Goal: Information Seeking & Learning: Learn about a topic

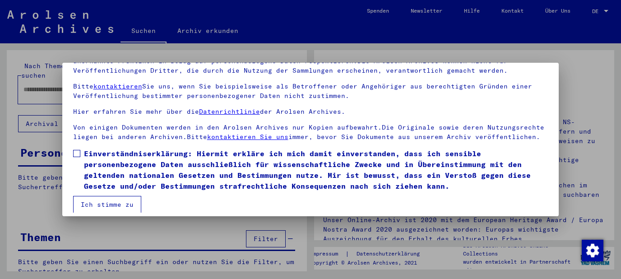
scroll to position [73, 0]
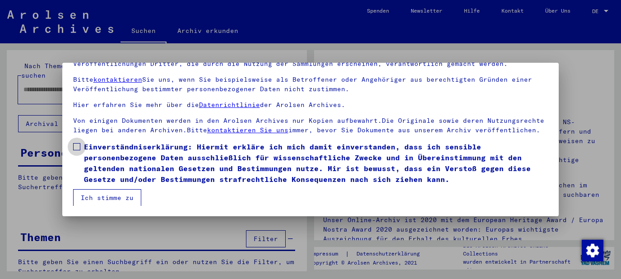
click at [79, 148] on span at bounding box center [76, 146] width 7 height 7
click at [102, 196] on button "Ich stimme zu" at bounding box center [107, 197] width 68 height 17
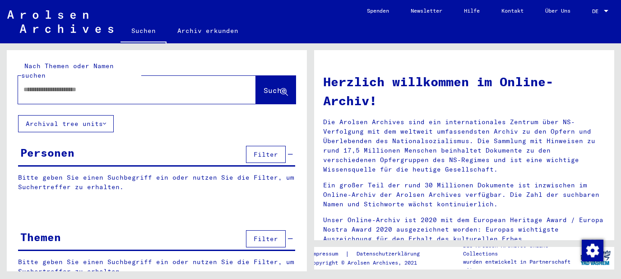
scroll to position [10, 0]
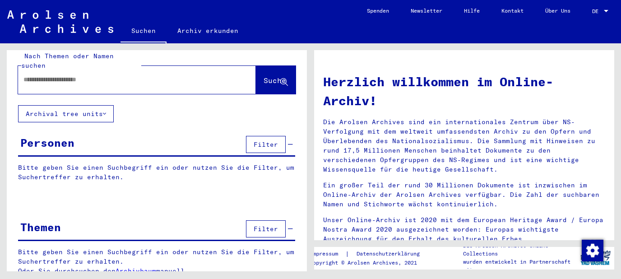
click at [271, 225] on span "Filter" at bounding box center [266, 229] width 24 height 8
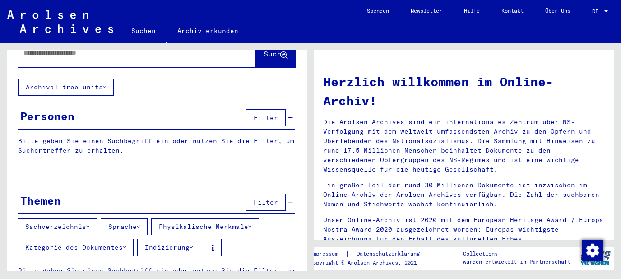
scroll to position [55, 0]
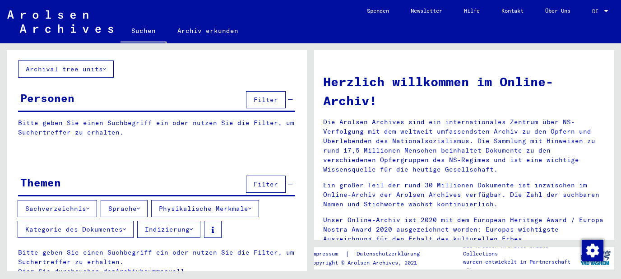
click at [88, 200] on button "Sachverzeichnis" at bounding box center [57, 208] width 79 height 17
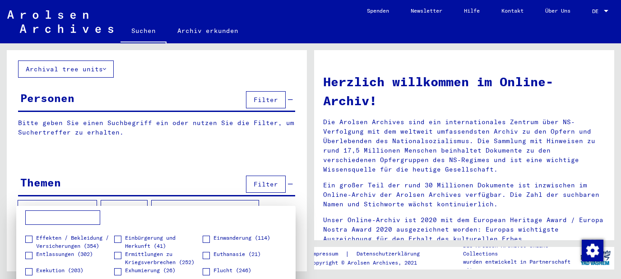
scroll to position [20, 0]
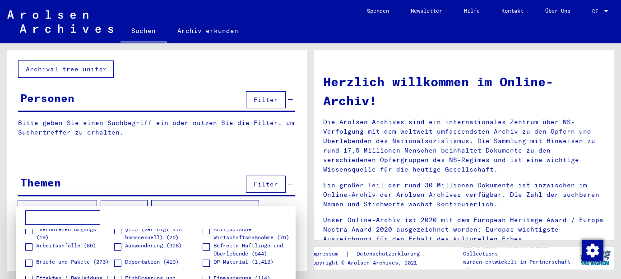
click at [158, 71] on div at bounding box center [310, 139] width 621 height 279
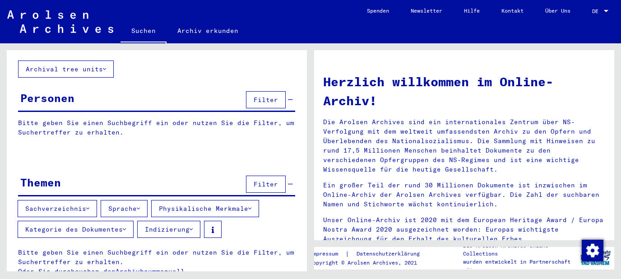
click at [148, 89] on div "Personen Filter" at bounding box center [156, 100] width 277 height 23
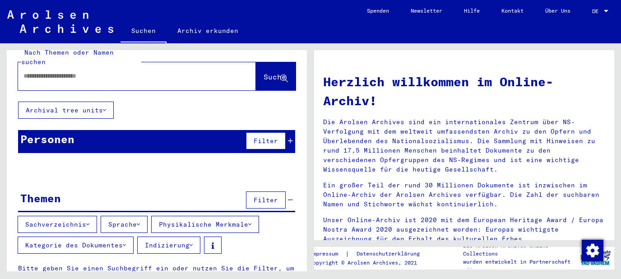
scroll to position [0, 0]
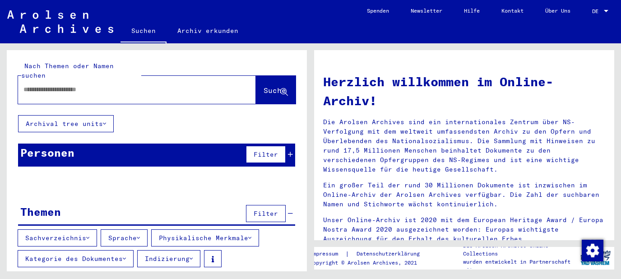
click at [130, 85] on input "text" at bounding box center [125, 89] width 205 height 9
type input "**********"
click at [274, 86] on span "Suche" at bounding box center [275, 90] width 23 height 9
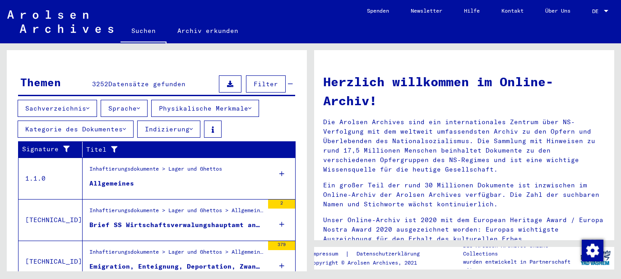
scroll to position [145, 0]
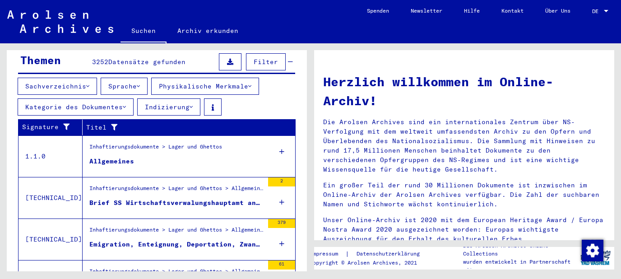
click at [282, 140] on mat-cell "28023" at bounding box center [267, 146] width 55 height 22
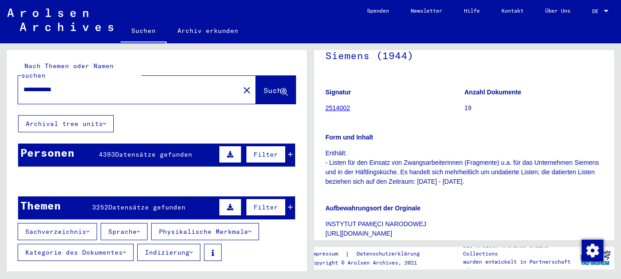
click at [170, 150] on span "Datensätze gefunden" at bounding box center [153, 154] width 77 height 8
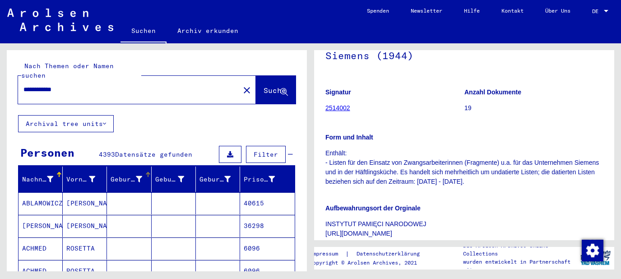
click at [126, 175] on div "Geburtsname" at bounding box center [126, 179] width 31 height 9
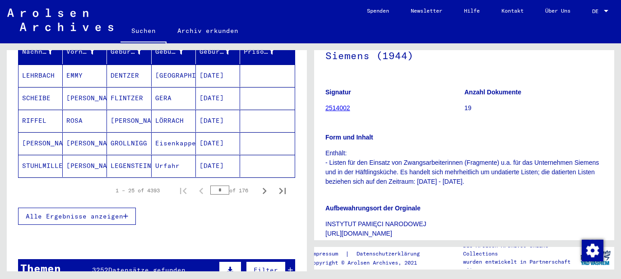
scroll to position [97, 0]
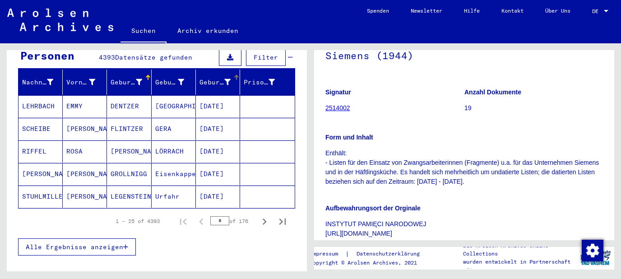
click at [218, 78] on div "Geburtsdatum" at bounding box center [215, 82] width 31 height 9
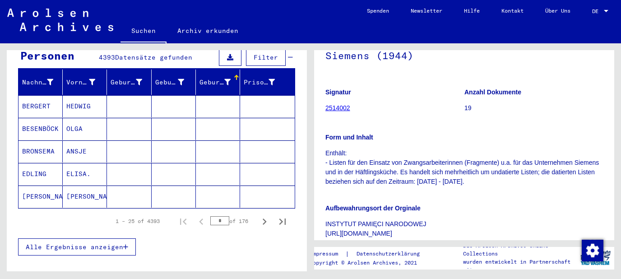
click at [223, 78] on div "Geburtsdatum" at bounding box center [215, 82] width 31 height 9
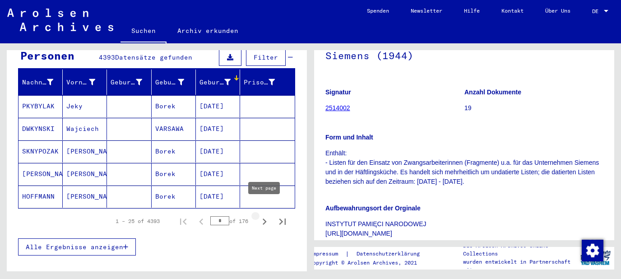
click at [265, 215] on icon "Next page" at bounding box center [264, 221] width 13 height 13
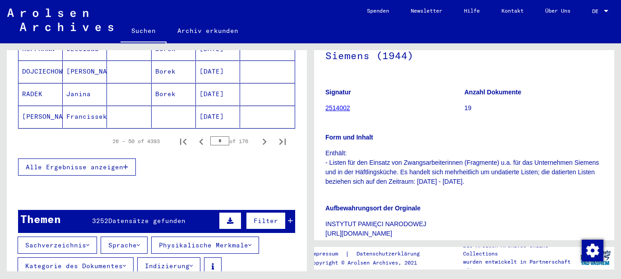
scroll to position [631, 0]
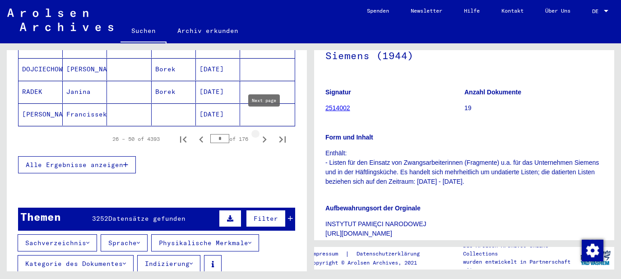
click at [265, 136] on icon "Next page" at bounding box center [265, 139] width 4 height 6
click at [264, 133] on icon "Next page" at bounding box center [264, 139] width 13 height 13
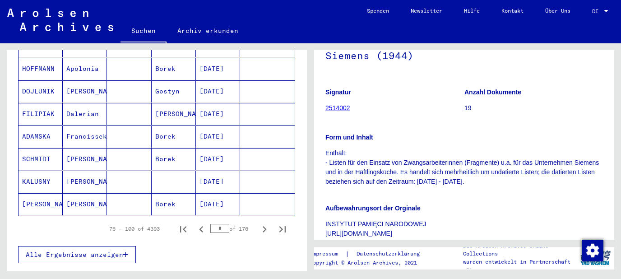
scroll to position [534, 0]
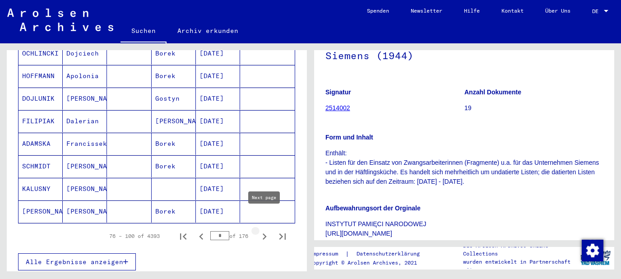
click at [265, 230] on icon "Next page" at bounding box center [264, 236] width 13 height 13
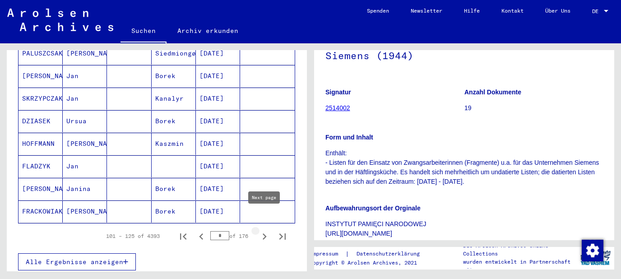
click at [266, 230] on icon "Next page" at bounding box center [264, 236] width 13 height 13
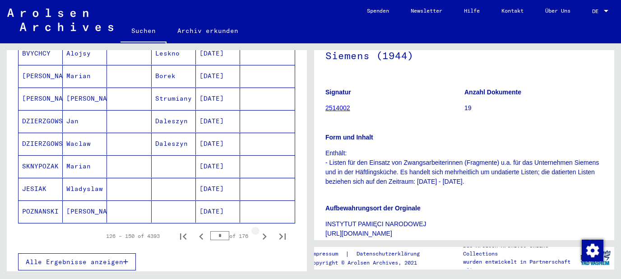
click at [266, 230] on icon "Next page" at bounding box center [264, 236] width 13 height 13
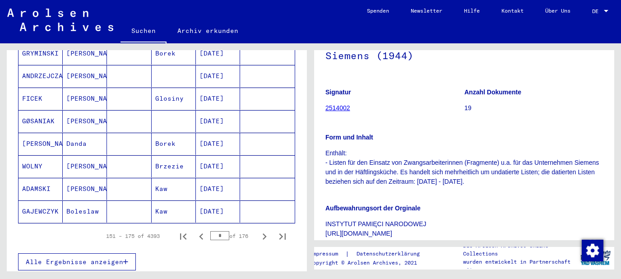
click at [266, 230] on icon "Next page" at bounding box center [264, 236] width 13 height 13
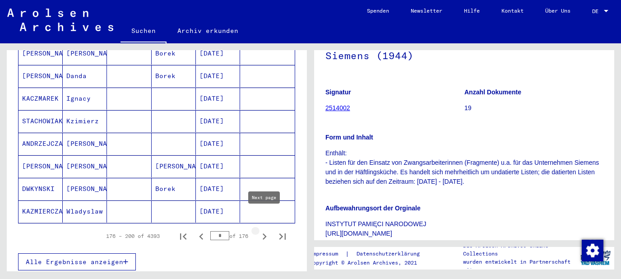
click at [266, 230] on icon "Next page" at bounding box center [264, 236] width 13 height 13
type input "*"
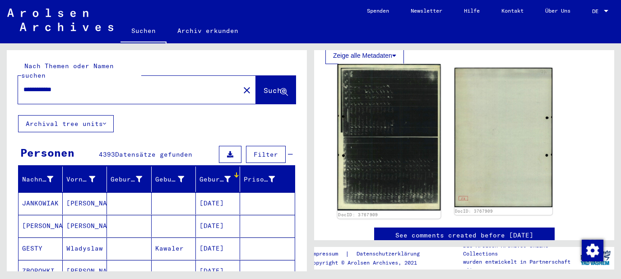
scroll to position [291, 0]
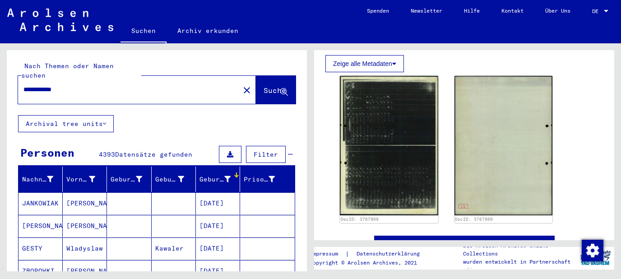
click at [202, 34] on link "Archiv erkunden" at bounding box center [208, 31] width 83 height 22
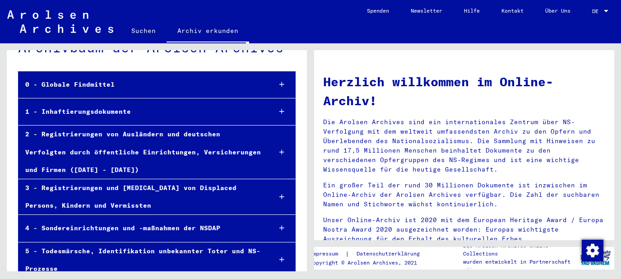
scroll to position [48, 0]
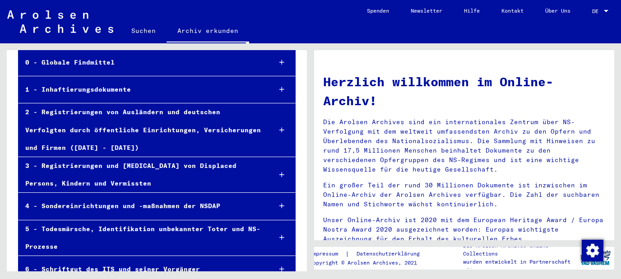
click at [279, 128] on div at bounding box center [282, 130] width 27 height 27
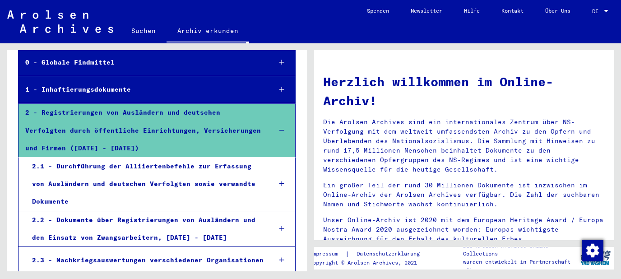
scroll to position [97, 0]
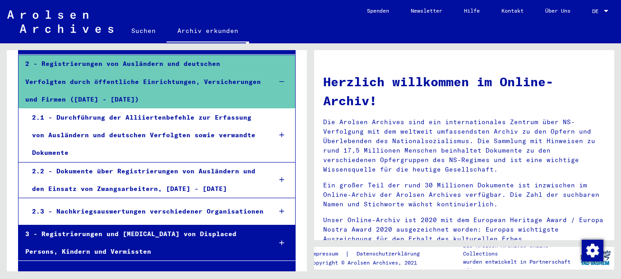
click at [282, 180] on icon at bounding box center [281, 180] width 5 height 6
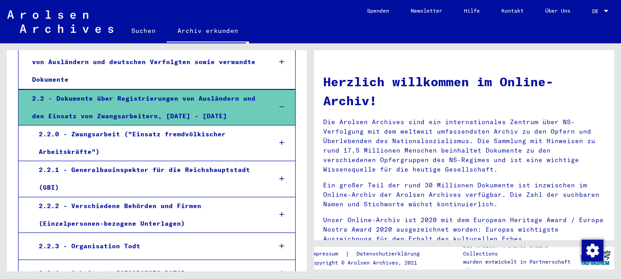
scroll to position [194, 0]
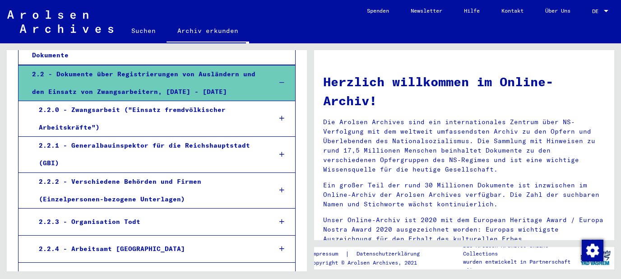
click at [283, 117] on icon at bounding box center [281, 118] width 5 height 6
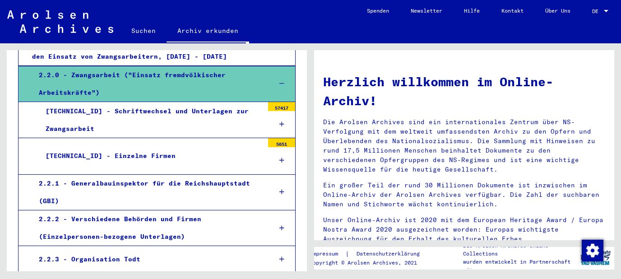
scroll to position [242, 0]
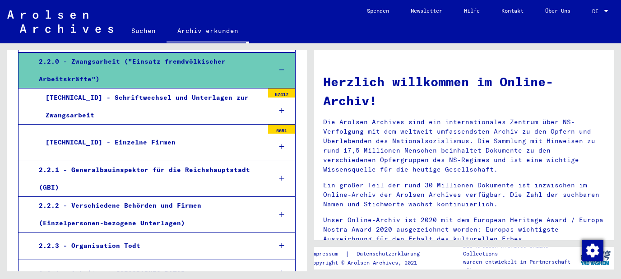
click at [281, 146] on icon at bounding box center [281, 147] width 5 height 6
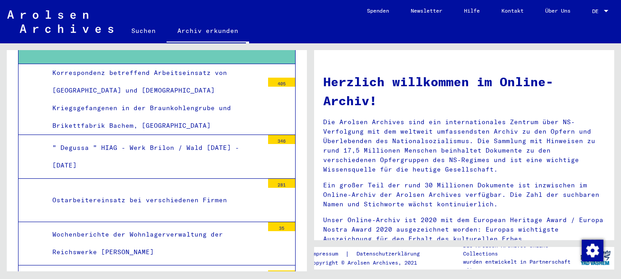
scroll to position [388, 0]
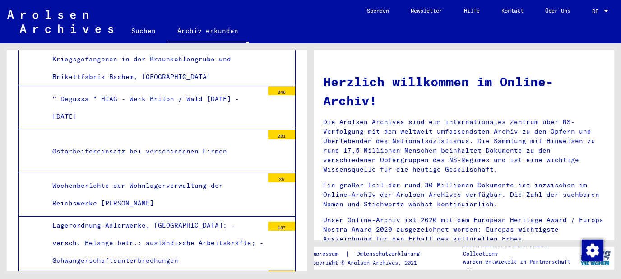
click at [199, 143] on div "Ostarbeitereinsatz bei verschiedenen Firmen" at bounding box center [155, 152] width 218 height 18
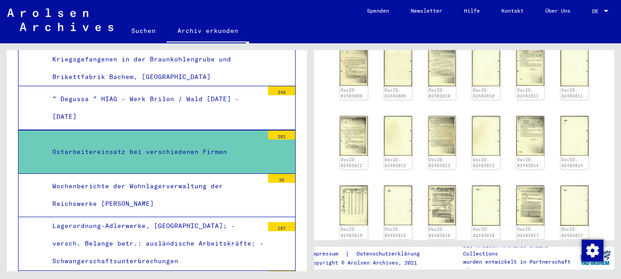
scroll to position [485, 0]
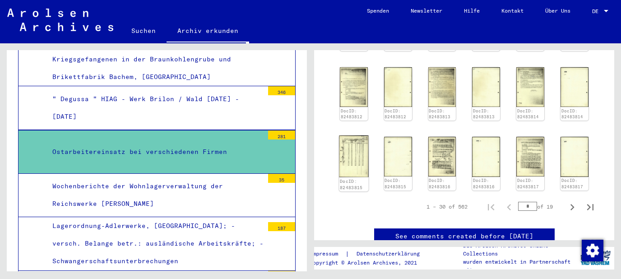
click at [351, 157] on img at bounding box center [353, 156] width 29 height 42
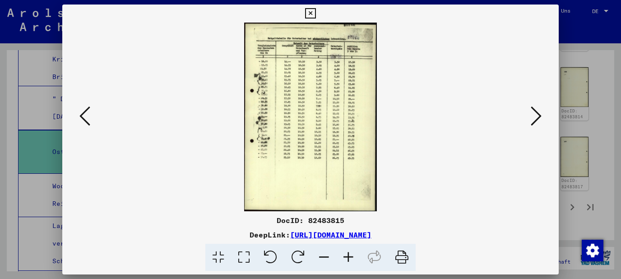
click at [349, 256] on icon at bounding box center [348, 258] width 24 height 28
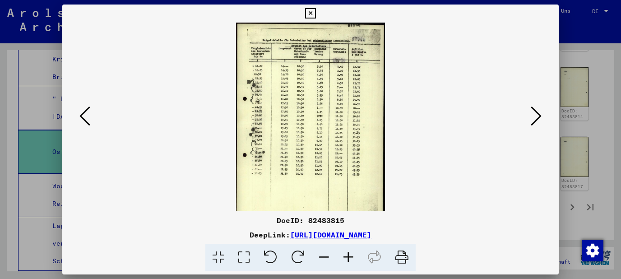
click at [349, 256] on icon at bounding box center [348, 258] width 24 height 28
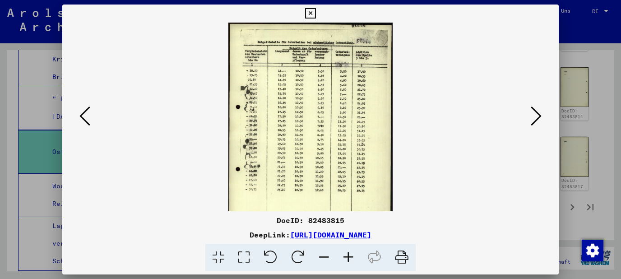
click at [349, 256] on icon at bounding box center [348, 258] width 24 height 28
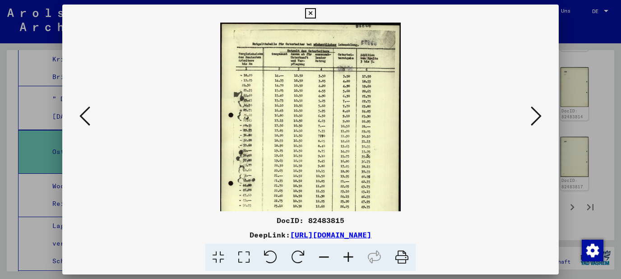
click at [349, 256] on icon at bounding box center [348, 258] width 24 height 28
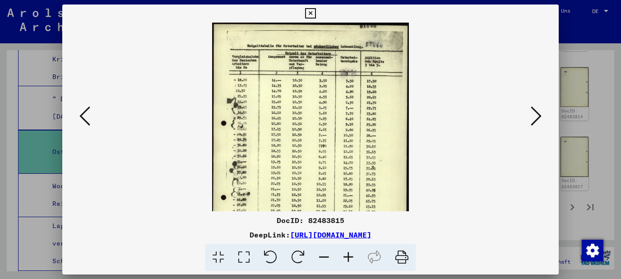
click at [349, 256] on icon at bounding box center [348, 258] width 24 height 28
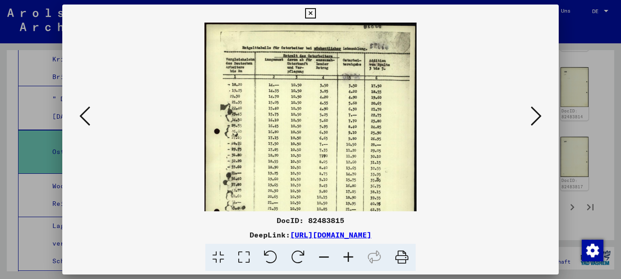
click at [349, 256] on icon at bounding box center [348, 258] width 24 height 28
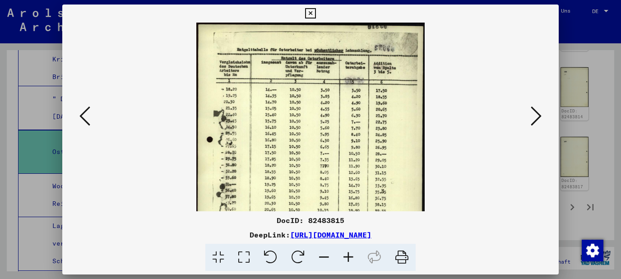
click at [349, 256] on icon at bounding box center [348, 258] width 24 height 28
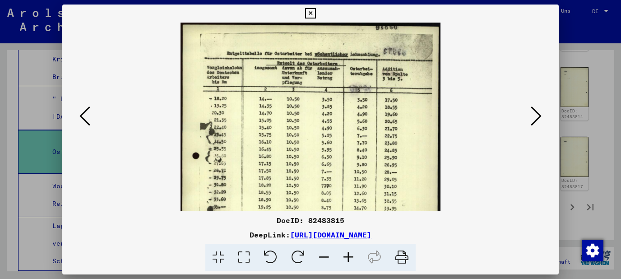
click at [349, 256] on icon at bounding box center [348, 258] width 24 height 28
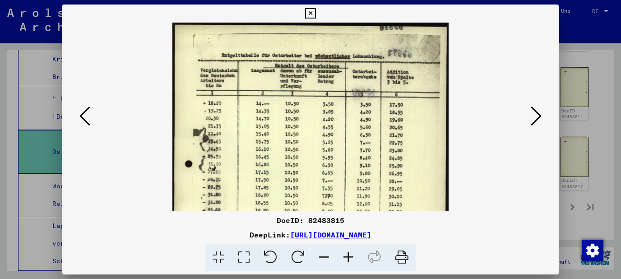
click at [534, 121] on icon at bounding box center [536, 116] width 11 height 22
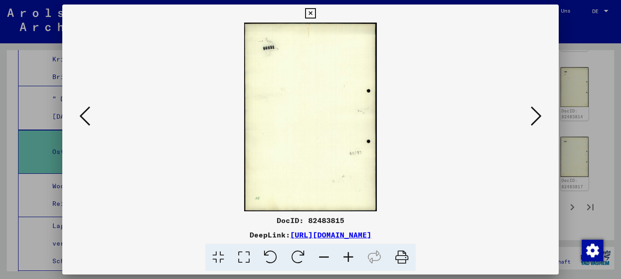
click at [534, 121] on icon at bounding box center [536, 116] width 11 height 22
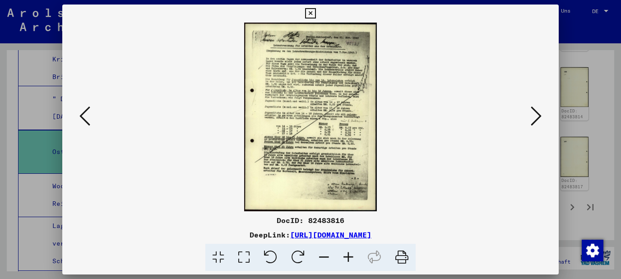
click at [316, 11] on icon at bounding box center [310, 13] width 10 height 11
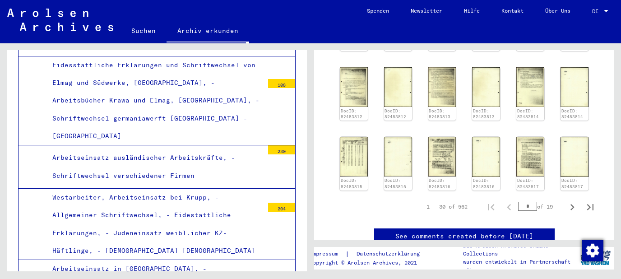
scroll to position [970, 0]
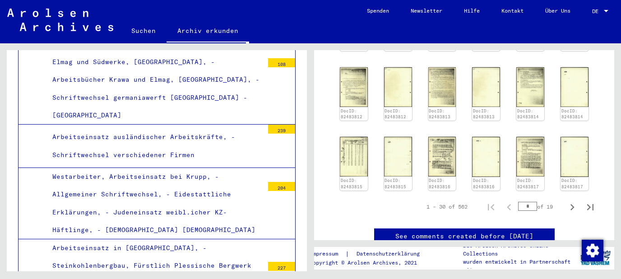
click at [214, 128] on div "Arbeitseinsatz ausländischer Arbeitskräfte, - Schriftwechsel verschiedener Firm…" at bounding box center [155, 145] width 218 height 35
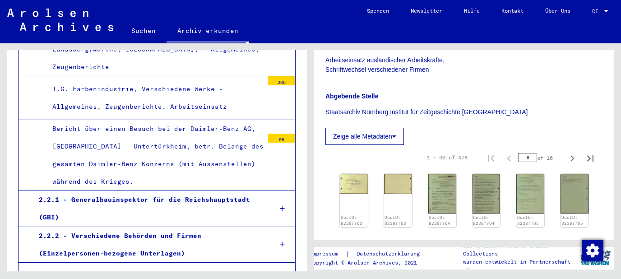
scroll to position [1698, 0]
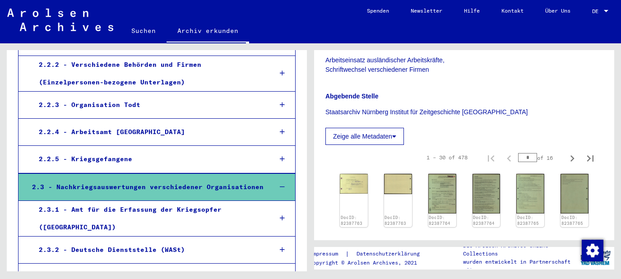
scroll to position [1843, 0]
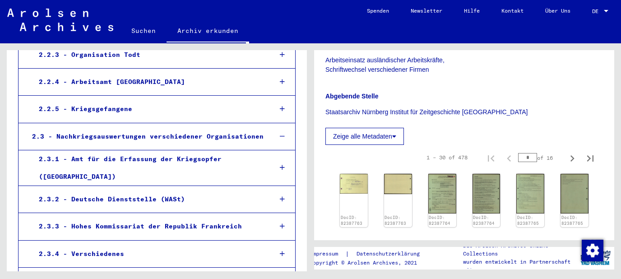
scroll to position [1891, 0]
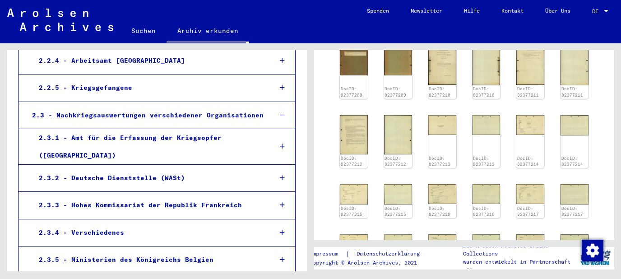
scroll to position [194, 0]
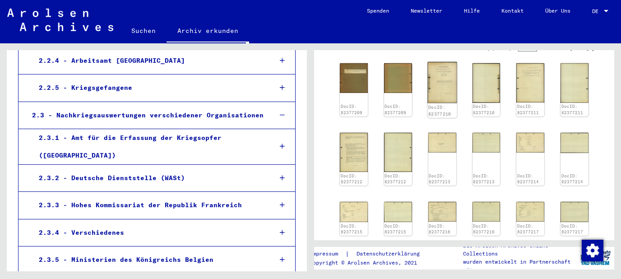
click at [432, 102] on img at bounding box center [442, 82] width 29 height 41
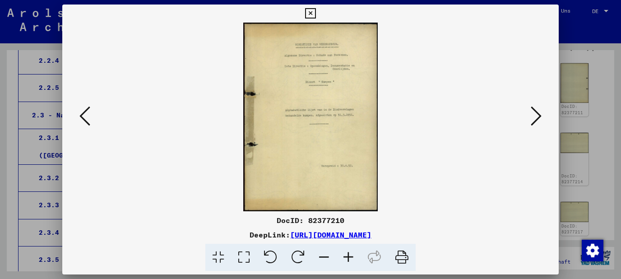
click at [350, 256] on icon at bounding box center [348, 258] width 24 height 28
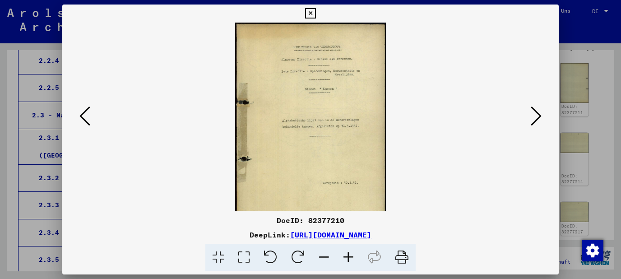
click at [350, 256] on icon at bounding box center [348, 258] width 24 height 28
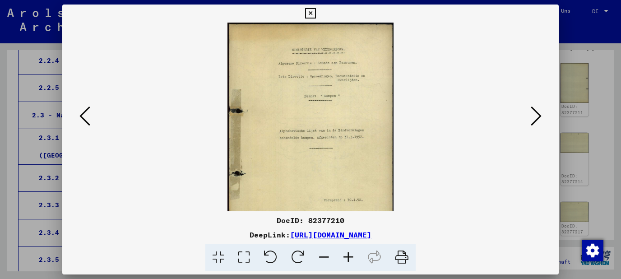
click at [350, 256] on icon at bounding box center [348, 258] width 24 height 28
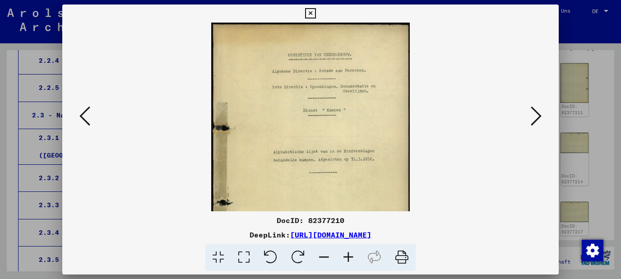
click at [350, 256] on icon at bounding box center [348, 258] width 24 height 28
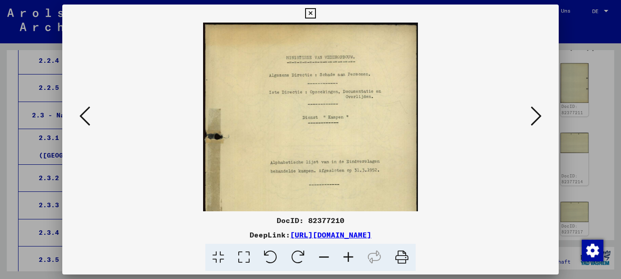
click at [350, 256] on icon at bounding box center [348, 258] width 24 height 28
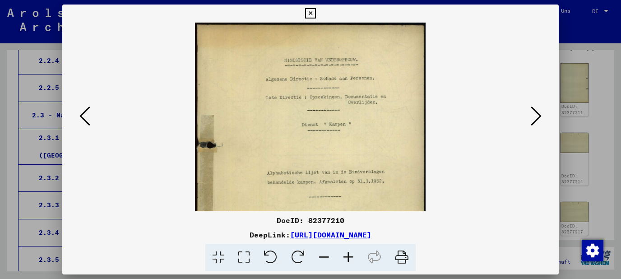
click at [350, 256] on icon at bounding box center [348, 258] width 24 height 28
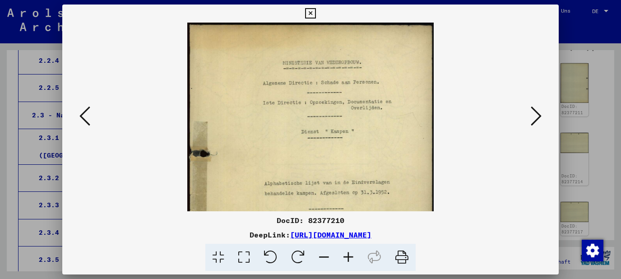
click at [350, 256] on icon at bounding box center [348, 258] width 24 height 28
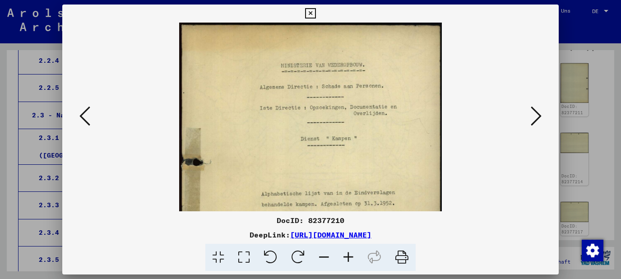
click at [350, 256] on icon at bounding box center [348, 258] width 24 height 28
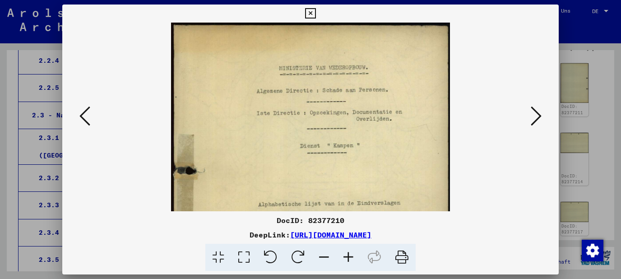
click at [350, 256] on icon at bounding box center [348, 258] width 24 height 28
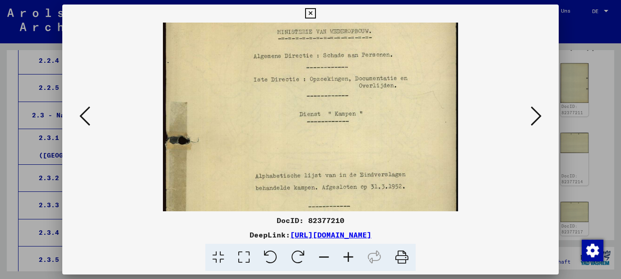
drag, startPoint x: 356, startPoint y: 168, endPoint x: 359, endPoint y: 130, distance: 38.5
click at [359, 130] on img at bounding box center [310, 191] width 295 height 414
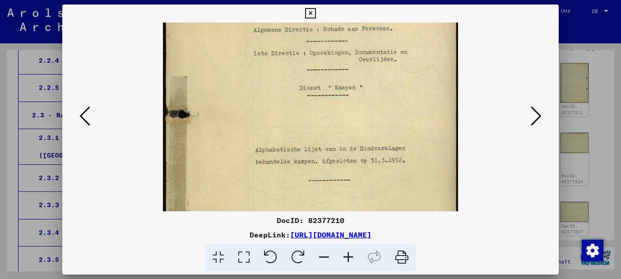
drag, startPoint x: 370, startPoint y: 158, endPoint x: 370, endPoint y: 146, distance: 11.7
click at [370, 146] on img at bounding box center [310, 165] width 295 height 414
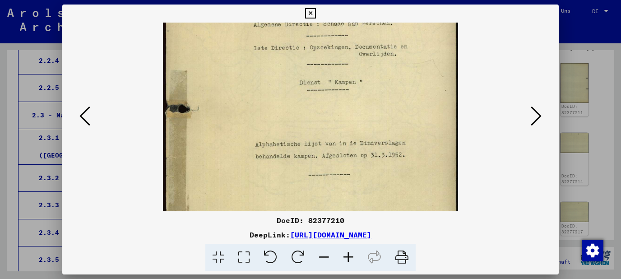
click at [535, 125] on icon at bounding box center [536, 116] width 11 height 22
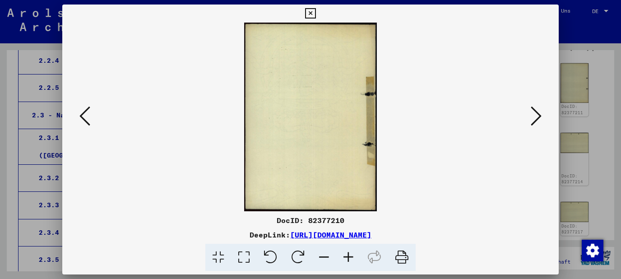
scroll to position [0, 0]
click at [535, 125] on icon at bounding box center [536, 116] width 11 height 22
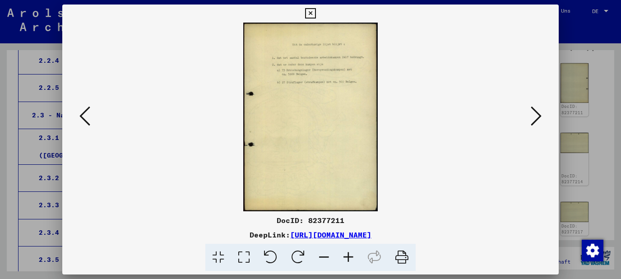
click at [535, 125] on icon at bounding box center [536, 116] width 11 height 22
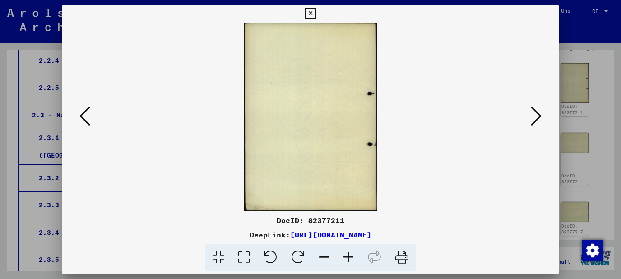
click at [535, 125] on icon at bounding box center [536, 116] width 11 height 22
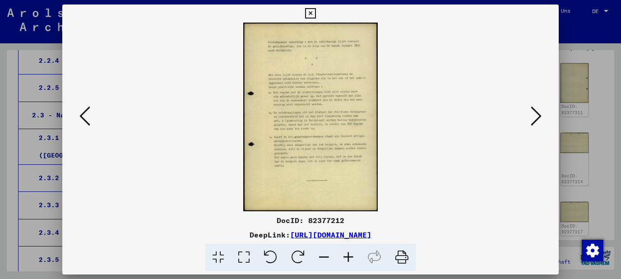
click at [535, 125] on icon at bounding box center [536, 116] width 11 height 22
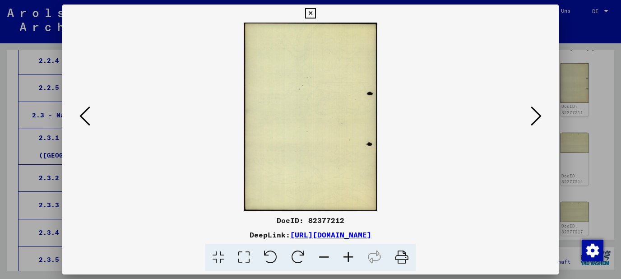
click at [535, 125] on icon at bounding box center [536, 116] width 11 height 22
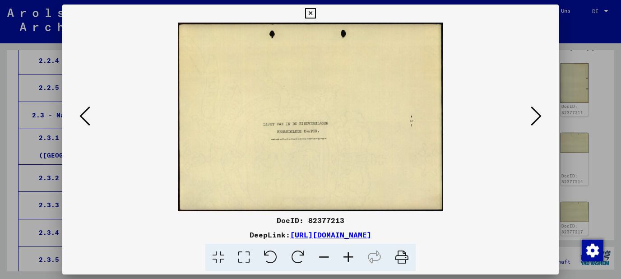
click at [535, 125] on icon at bounding box center [536, 116] width 11 height 22
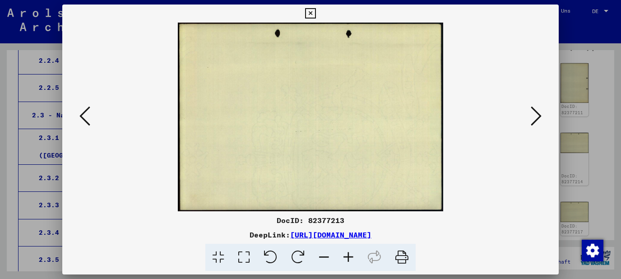
click at [535, 126] on icon at bounding box center [536, 116] width 11 height 22
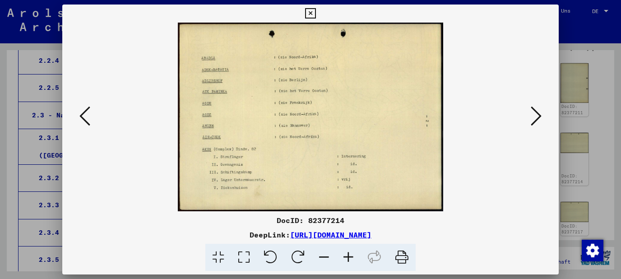
click at [349, 255] on icon at bounding box center [348, 258] width 24 height 28
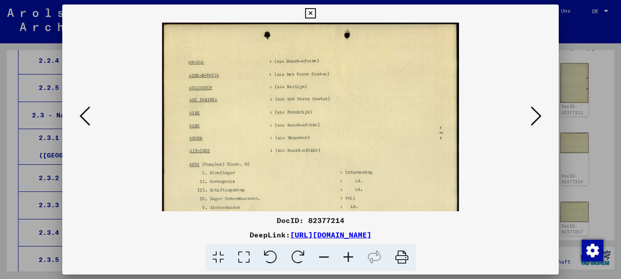
click at [349, 255] on icon at bounding box center [348, 258] width 24 height 28
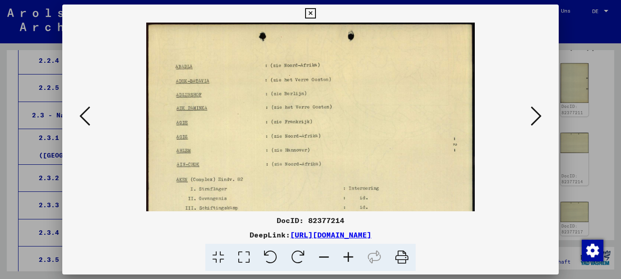
click at [349, 255] on icon at bounding box center [348, 258] width 24 height 28
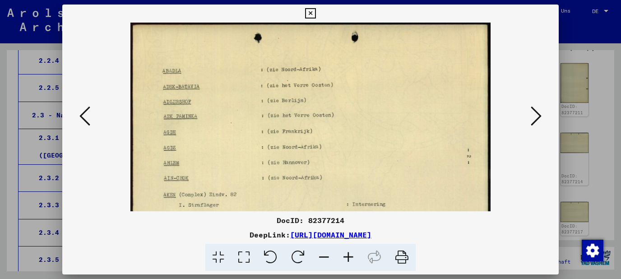
click at [349, 255] on icon at bounding box center [348, 258] width 24 height 28
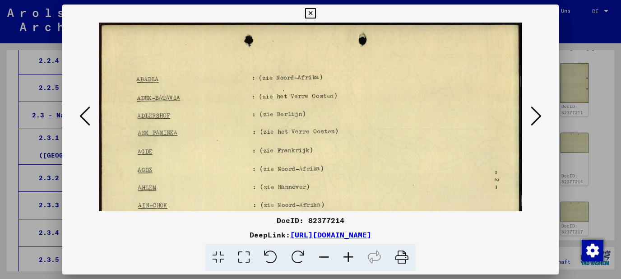
click at [349, 255] on icon at bounding box center [348, 258] width 24 height 28
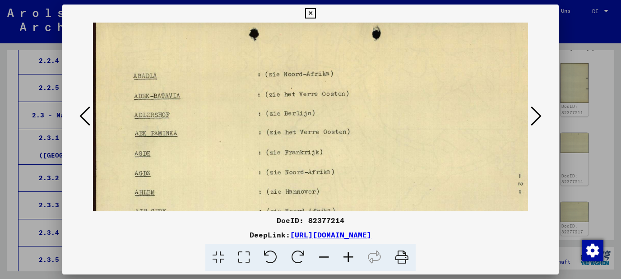
scroll to position [23, 0]
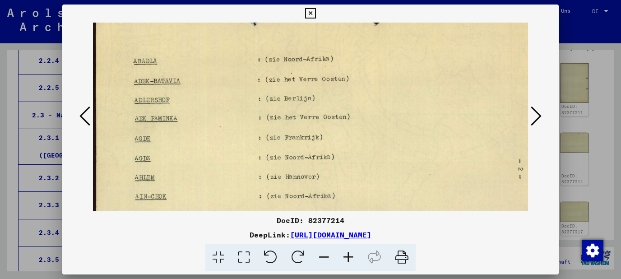
drag, startPoint x: 348, startPoint y: 159, endPoint x: 350, endPoint y: 136, distance: 23.1
click at [350, 136] on img at bounding box center [321, 162] width 456 height 324
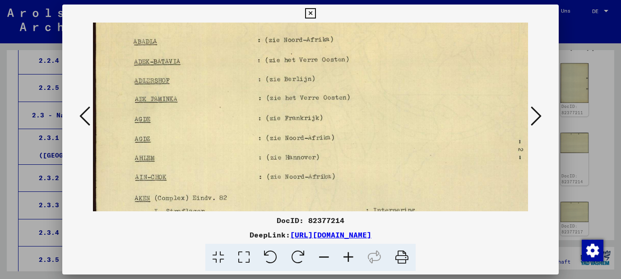
drag, startPoint x: 352, startPoint y: 158, endPoint x: 360, endPoint y: 138, distance: 21.0
click at [360, 138] on img at bounding box center [321, 143] width 456 height 324
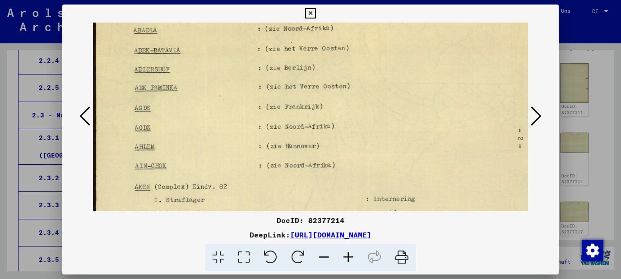
drag, startPoint x: 360, startPoint y: 153, endPoint x: 362, endPoint y: 141, distance: 11.4
click at [362, 141] on img at bounding box center [321, 131] width 456 height 324
click at [541, 119] on icon at bounding box center [536, 116] width 11 height 22
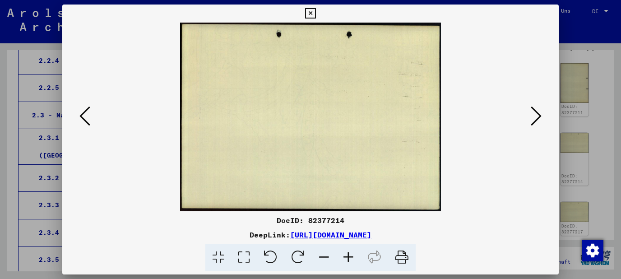
scroll to position [0, 0]
click at [541, 119] on icon at bounding box center [536, 116] width 11 height 22
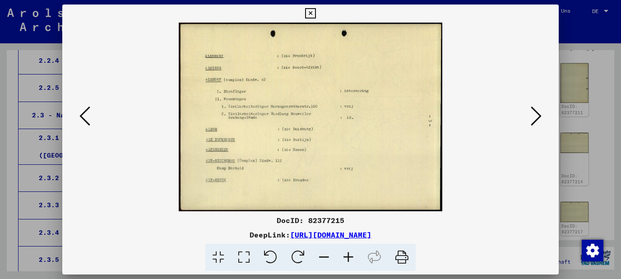
click at [541, 119] on icon at bounding box center [536, 116] width 11 height 22
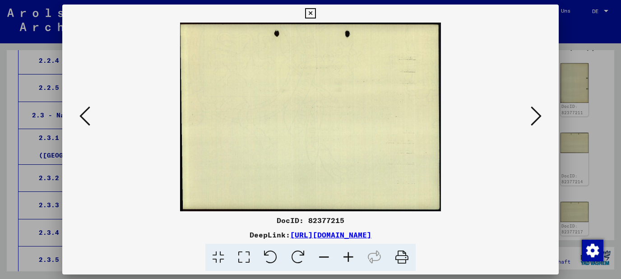
click at [541, 119] on icon at bounding box center [536, 116] width 11 height 22
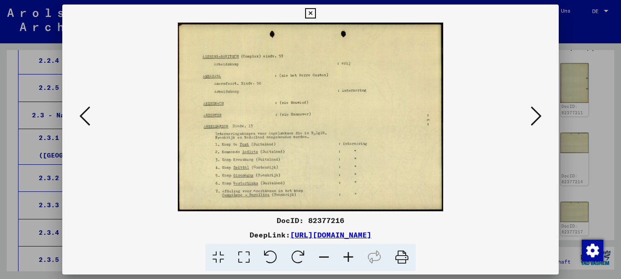
click at [340, 265] on icon at bounding box center [348, 258] width 24 height 28
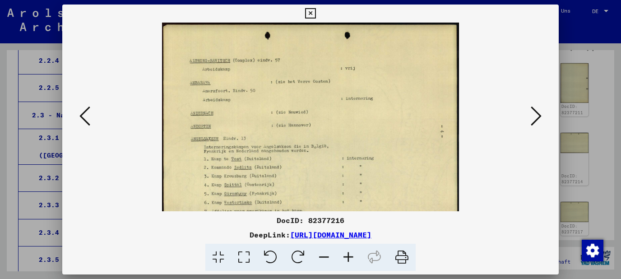
click at [340, 265] on icon at bounding box center [348, 258] width 24 height 28
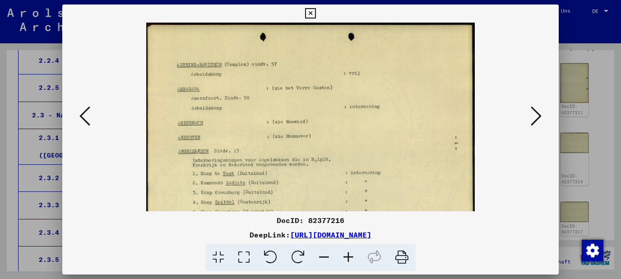
click at [340, 265] on icon at bounding box center [348, 258] width 24 height 28
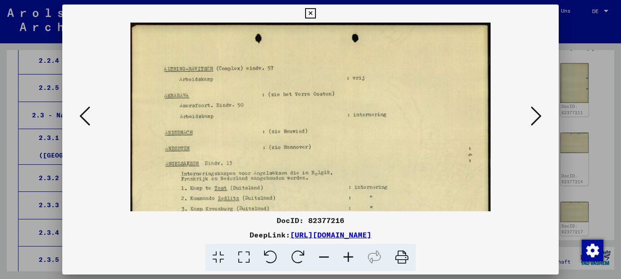
click at [340, 265] on icon at bounding box center [348, 258] width 24 height 28
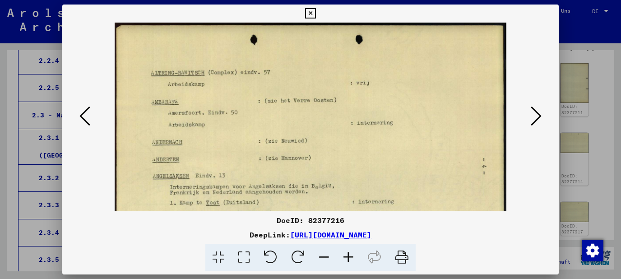
scroll to position [48, 0]
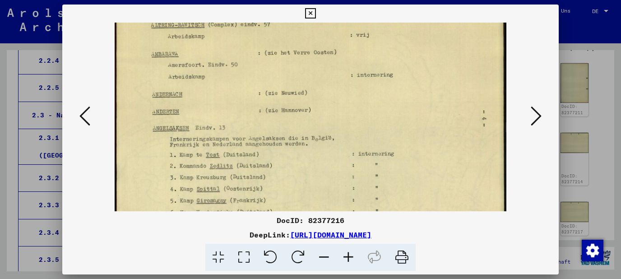
drag, startPoint x: 328, startPoint y: 160, endPoint x: 330, endPoint y: 130, distance: 30.8
click at [330, 130] on img at bounding box center [311, 114] width 392 height 279
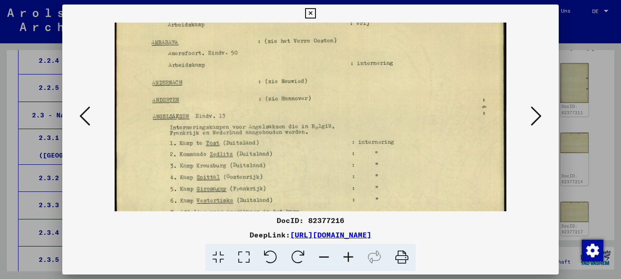
drag, startPoint x: 330, startPoint y: 158, endPoint x: 327, endPoint y: 146, distance: 12.6
click at [327, 146] on img at bounding box center [311, 102] width 392 height 279
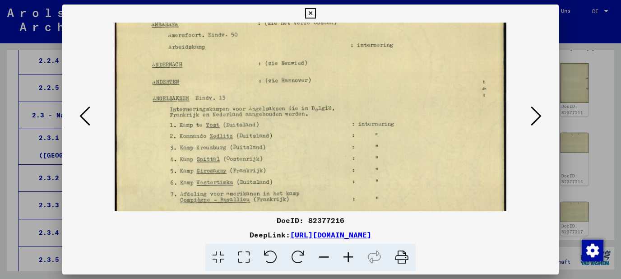
scroll to position [79, 0]
drag, startPoint x: 321, startPoint y: 159, endPoint x: 320, endPoint y: 141, distance: 18.6
click at [320, 141] on img at bounding box center [311, 83] width 392 height 279
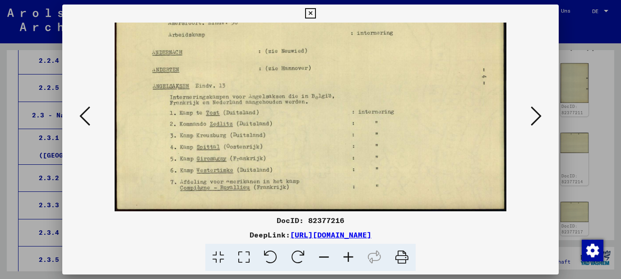
drag, startPoint x: 411, startPoint y: 113, endPoint x: 412, endPoint y: 109, distance: 4.6
click at [412, 109] on img at bounding box center [311, 72] width 392 height 279
click at [533, 120] on icon at bounding box center [536, 116] width 11 height 22
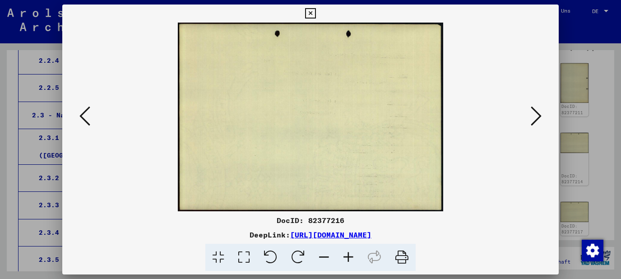
scroll to position [0, 0]
click at [533, 121] on icon at bounding box center [536, 116] width 11 height 22
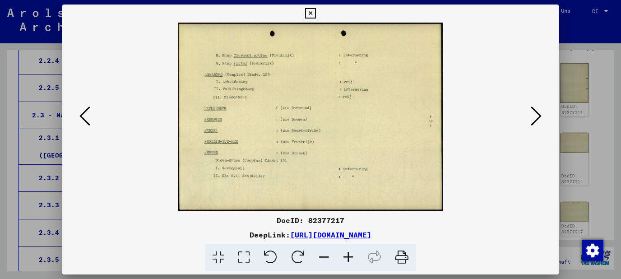
click at [351, 262] on icon at bounding box center [348, 258] width 24 height 28
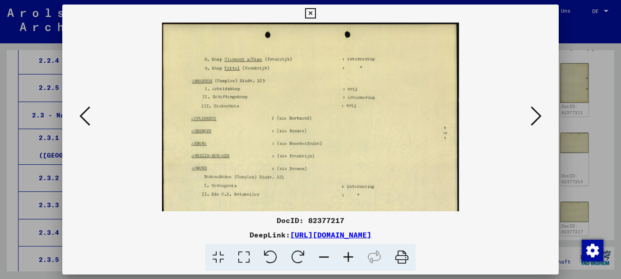
click at [352, 262] on icon at bounding box center [348, 258] width 24 height 28
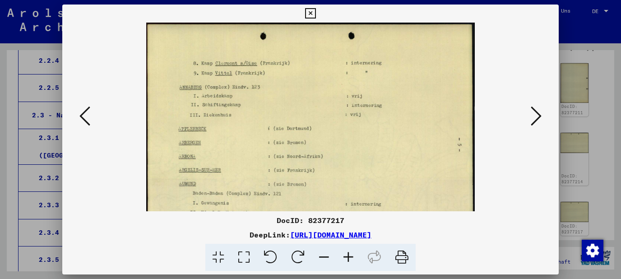
click at [352, 262] on icon at bounding box center [348, 258] width 24 height 28
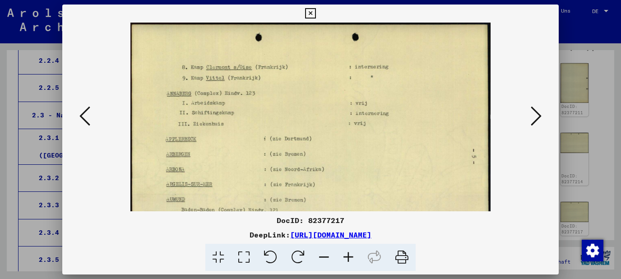
click at [352, 262] on icon at bounding box center [348, 258] width 24 height 28
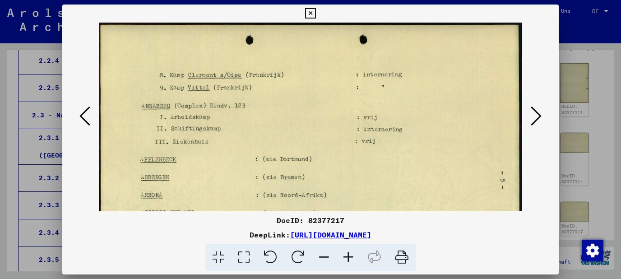
click at [352, 262] on icon at bounding box center [348, 258] width 24 height 28
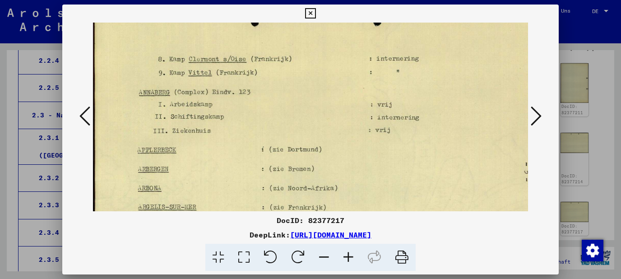
scroll to position [36, 0]
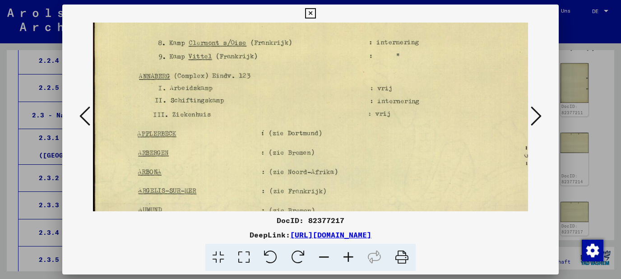
drag, startPoint x: 342, startPoint y: 159, endPoint x: 344, endPoint y: 123, distance: 36.2
click at [344, 123] on img at bounding box center [321, 148] width 456 height 324
click at [316, 12] on icon at bounding box center [310, 13] width 10 height 11
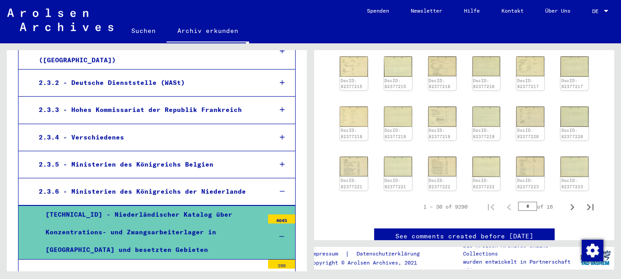
scroll to position [1988, 0]
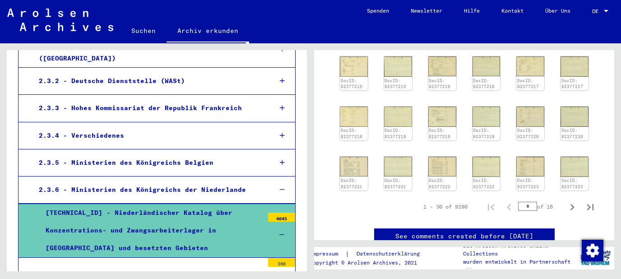
click at [135, 270] on div "Ordner 1" at bounding box center [155, 279] width 218 height 18
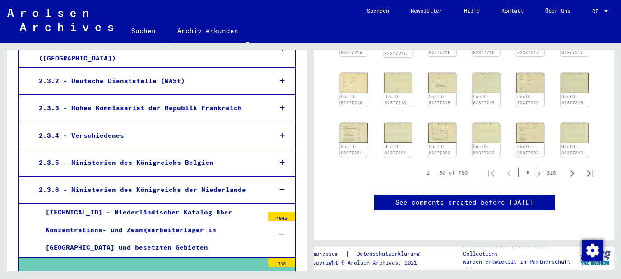
scroll to position [388, 0]
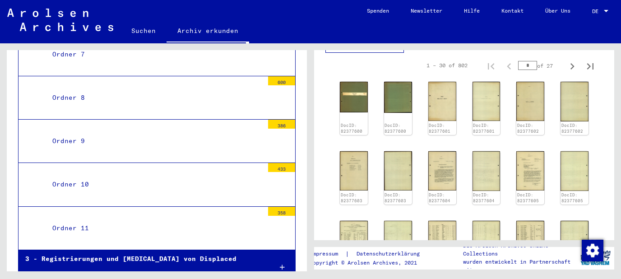
scroll to position [2504, 0]
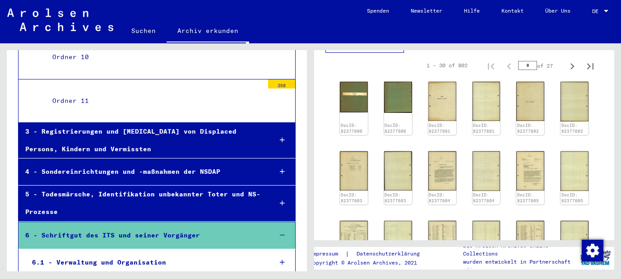
scroll to position [2646, 0]
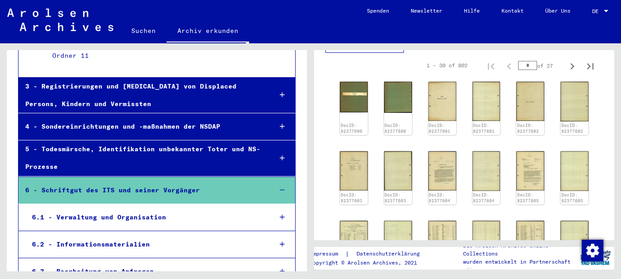
click at [288, 204] on div at bounding box center [283, 217] width 26 height 27
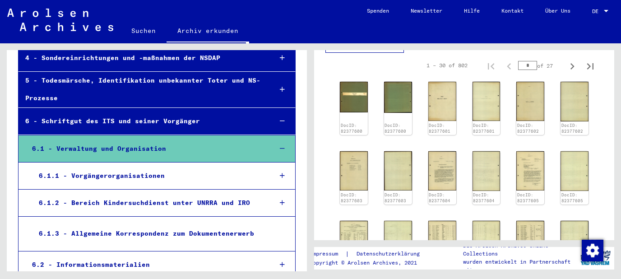
scroll to position [2734, 0]
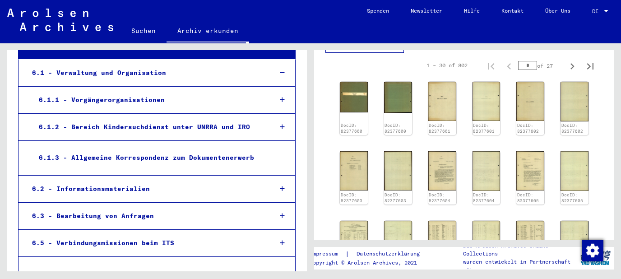
scroll to position [2797, 0]
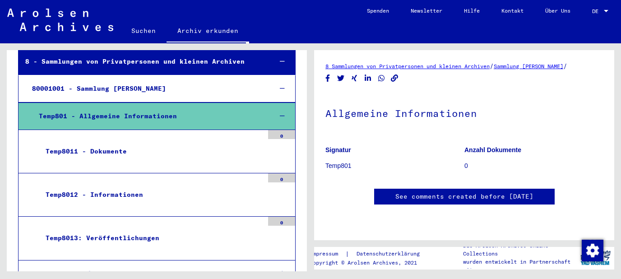
scroll to position [3061, 0]
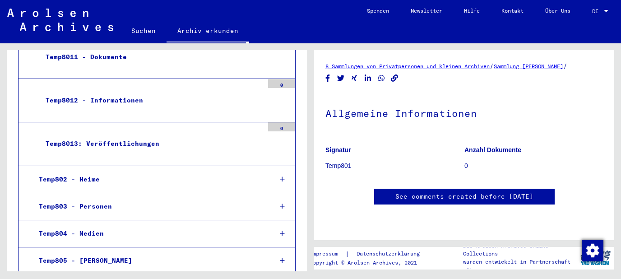
scroll to position [3157, 0]
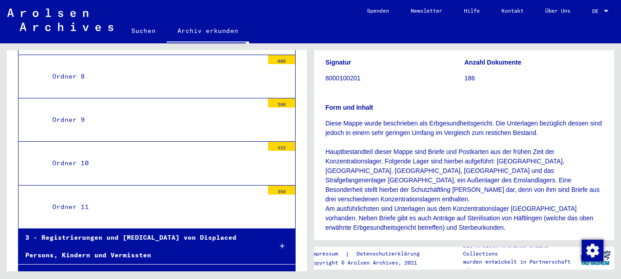
scroll to position [2478, 0]
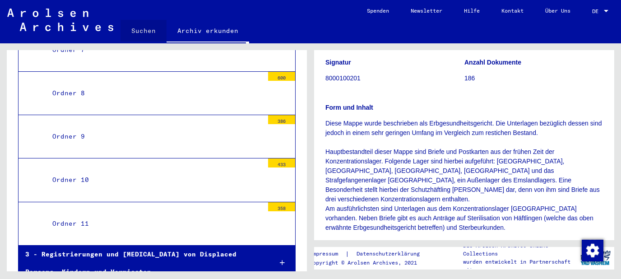
click at [154, 33] on link "Suchen" at bounding box center [144, 31] width 46 height 22
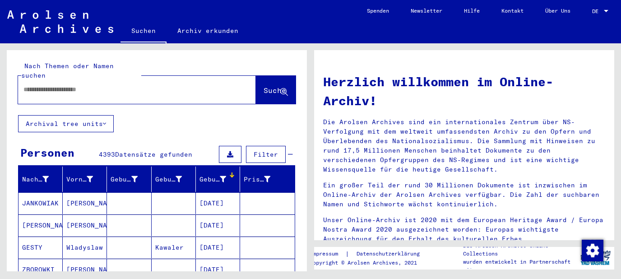
click at [132, 85] on input "text" at bounding box center [125, 89] width 205 height 9
type input "**********"
click at [276, 86] on span "Suche" at bounding box center [275, 90] width 23 height 9
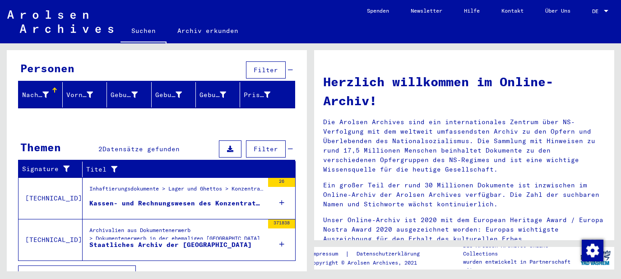
scroll to position [89, 0]
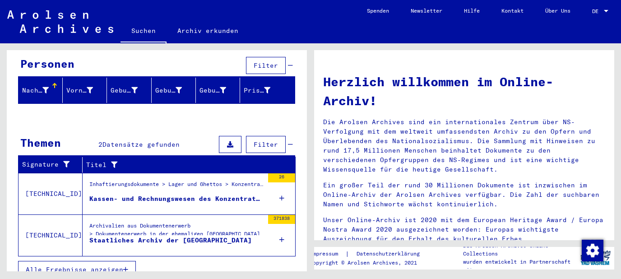
click at [278, 227] on div "371838" at bounding box center [281, 235] width 27 height 41
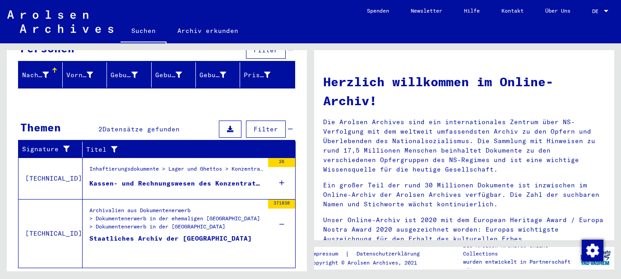
scroll to position [116, 0]
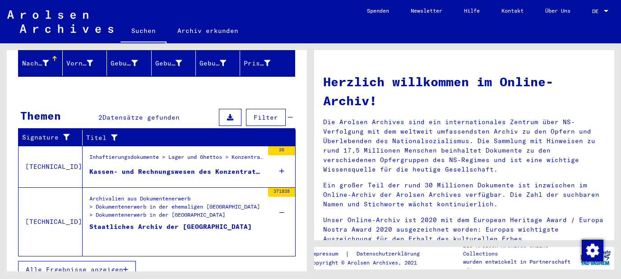
click at [207, 197] on div "Archivalien aus Dokumentenerwerb > Dokumentenerwerb in der ehemaligen [GEOGRAPH…" at bounding box center [176, 208] width 174 height 27
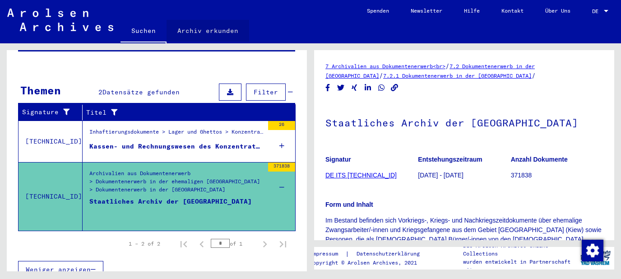
click at [216, 30] on link "Archiv erkunden" at bounding box center [208, 31] width 83 height 22
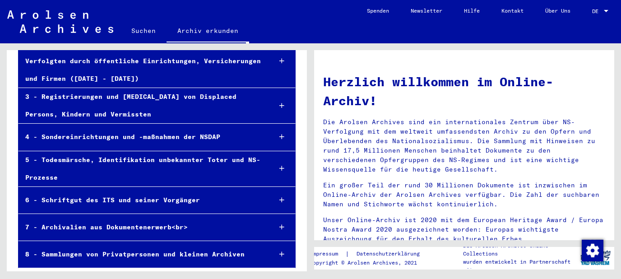
scroll to position [117, 0]
click at [281, 223] on div at bounding box center [282, 227] width 27 height 27
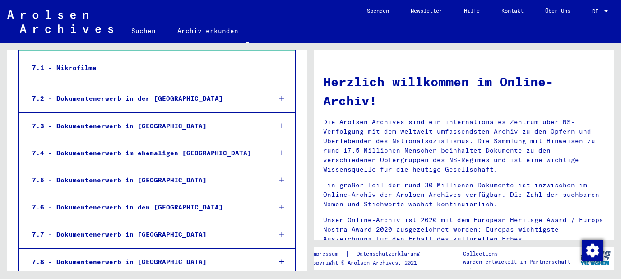
scroll to position [312, 0]
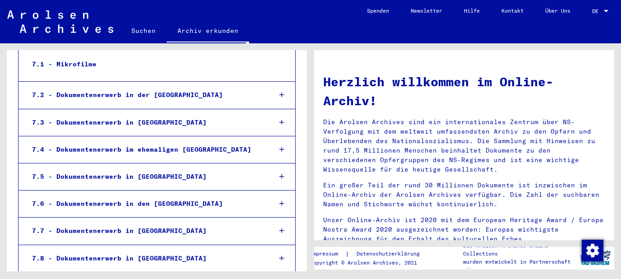
click at [279, 95] on div at bounding box center [282, 95] width 27 height 27
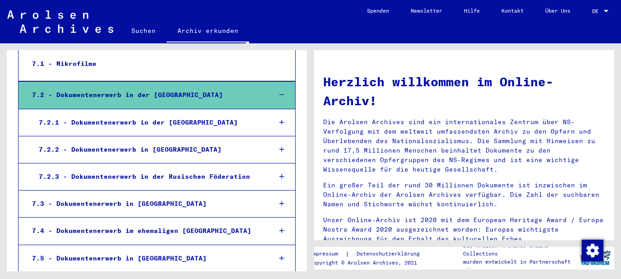
click at [282, 177] on icon at bounding box center [281, 176] width 5 height 6
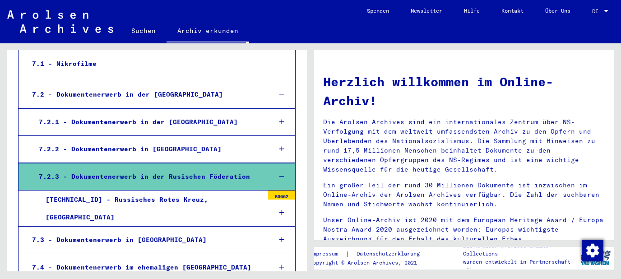
click at [208, 207] on div "[TECHNICAL_ID] - Russisches Rotes Kreuz, [GEOGRAPHIC_DATA]" at bounding box center [151, 208] width 225 height 35
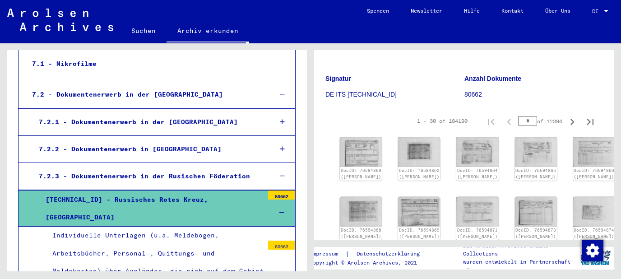
scroll to position [97, 0]
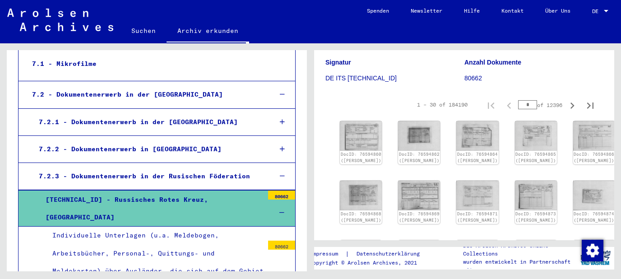
click at [281, 122] on icon at bounding box center [282, 122] width 5 height 6
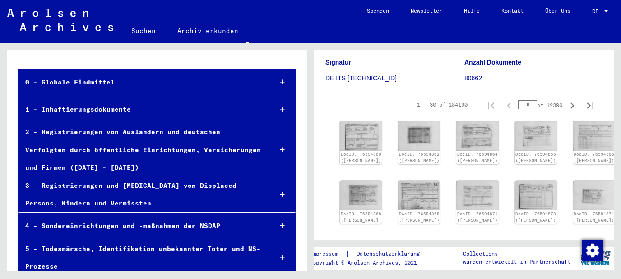
scroll to position [20, 0]
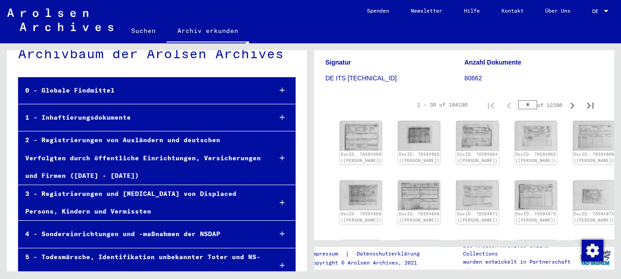
click at [283, 161] on div at bounding box center [282, 158] width 26 height 27
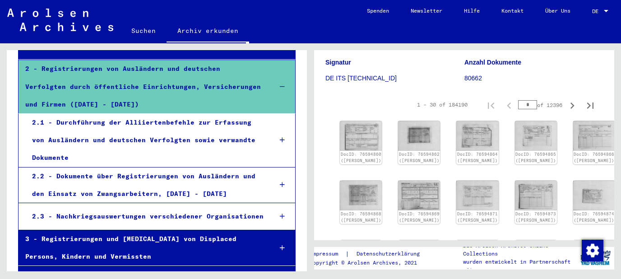
scroll to position [117, 0]
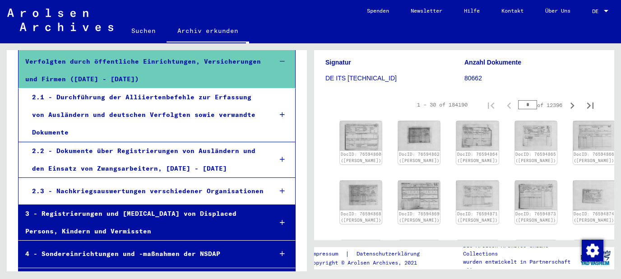
click at [284, 160] on icon at bounding box center [282, 159] width 5 height 6
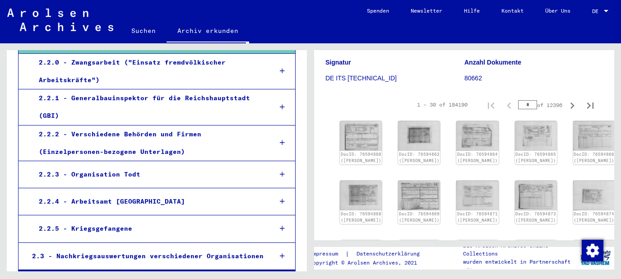
scroll to position [262, 0]
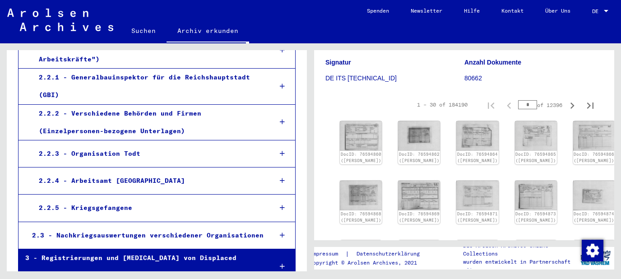
click at [287, 203] on div at bounding box center [283, 208] width 26 height 27
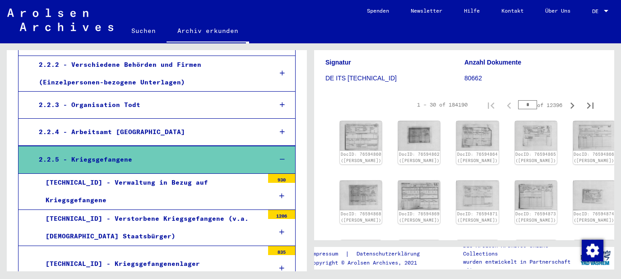
scroll to position [359, 0]
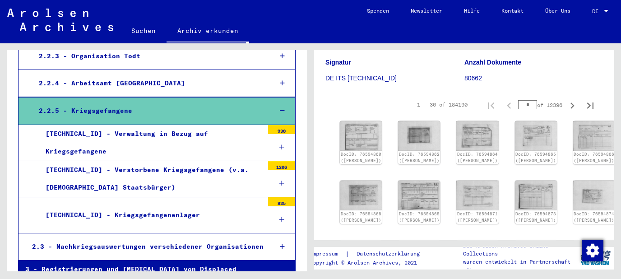
click at [279, 215] on div at bounding box center [281, 219] width 27 height 27
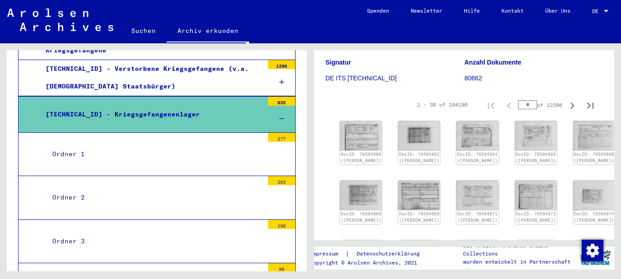
scroll to position [456, 0]
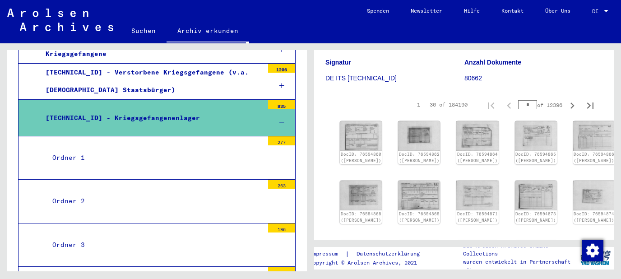
click at [248, 169] on mat-tree-node "Ordner 1 277" at bounding box center [157, 157] width 278 height 43
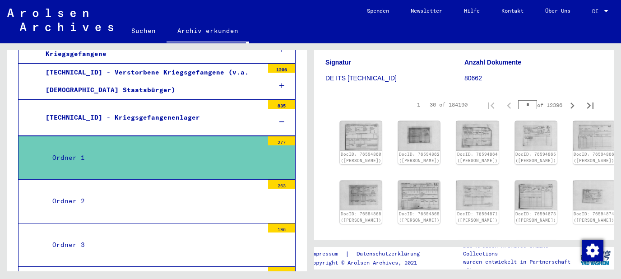
click at [91, 155] on div "Ordner 1" at bounding box center [155, 158] width 218 height 18
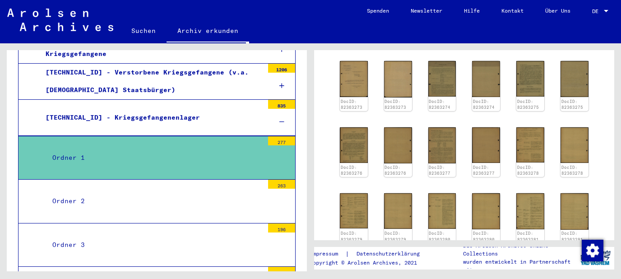
scroll to position [291, 0]
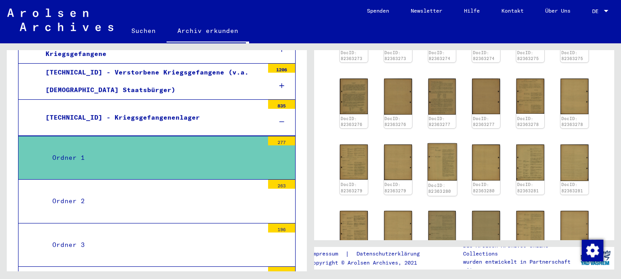
click at [439, 165] on img at bounding box center [442, 162] width 29 height 37
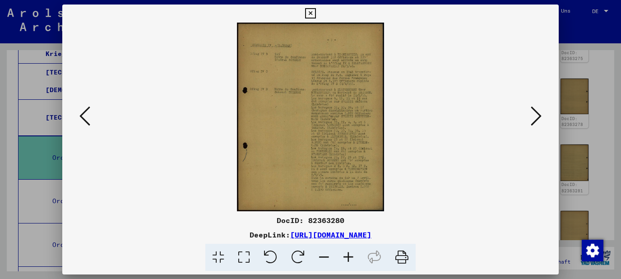
click at [352, 260] on icon at bounding box center [348, 258] width 24 height 28
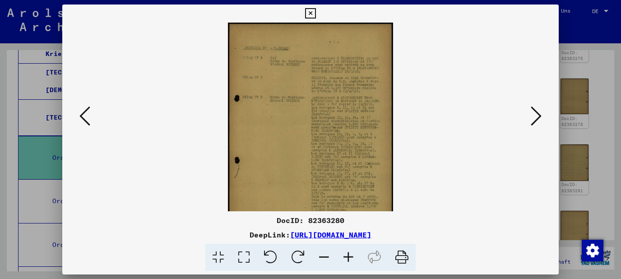
click at [352, 260] on icon at bounding box center [348, 258] width 24 height 28
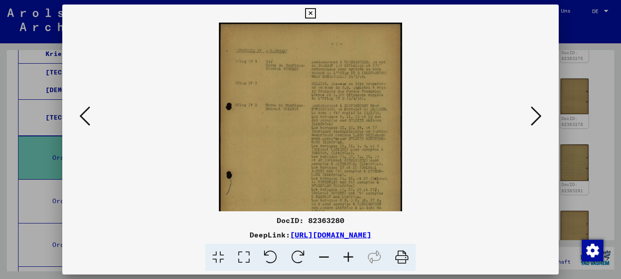
click at [352, 260] on icon at bounding box center [348, 258] width 24 height 28
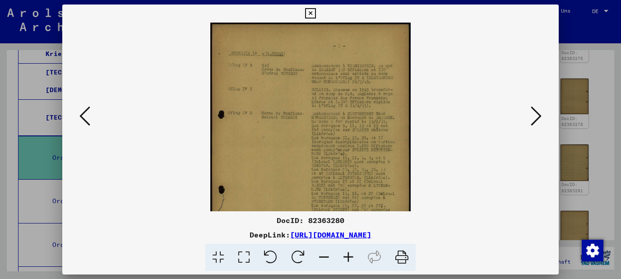
click at [352, 260] on icon at bounding box center [348, 258] width 24 height 28
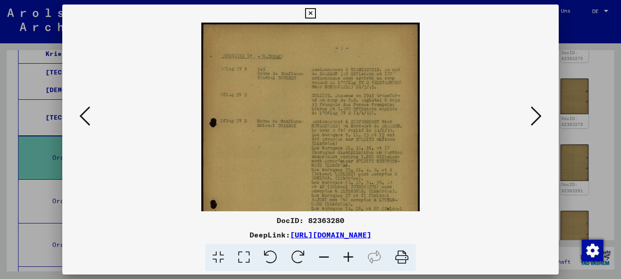
click at [352, 260] on icon at bounding box center [348, 258] width 24 height 28
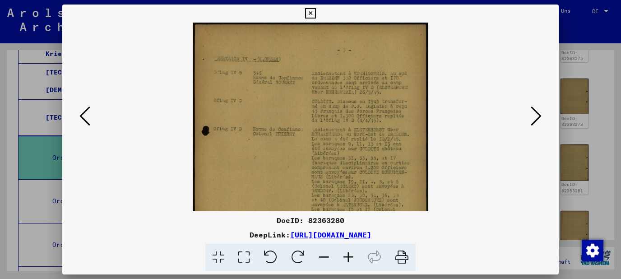
click at [352, 260] on icon at bounding box center [348, 258] width 24 height 28
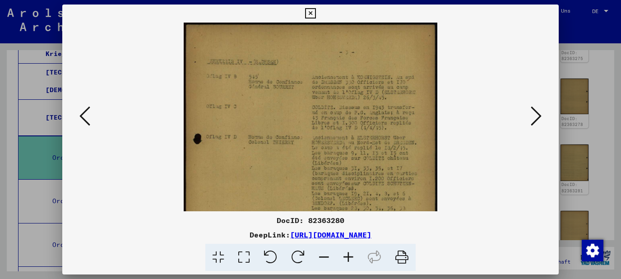
click at [352, 260] on icon at bounding box center [348, 258] width 24 height 28
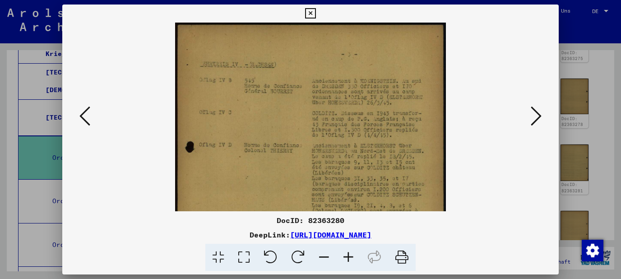
click at [352, 260] on icon at bounding box center [348, 258] width 24 height 28
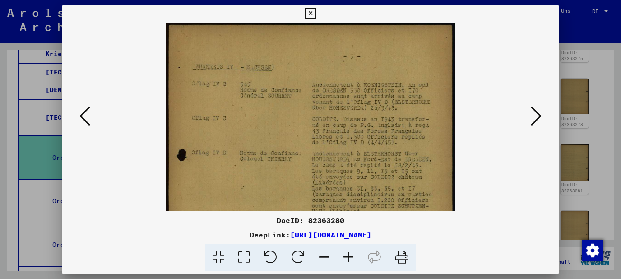
click at [316, 17] on icon at bounding box center [310, 13] width 10 height 11
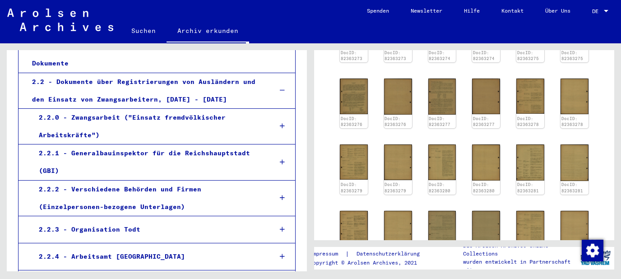
scroll to position [165, 0]
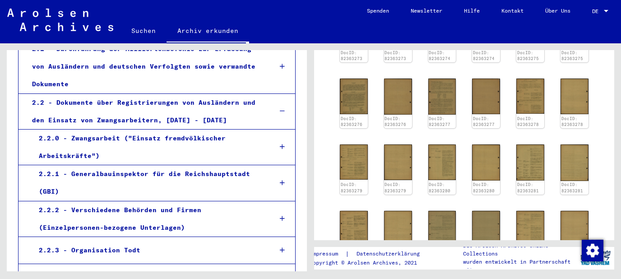
click at [284, 144] on icon at bounding box center [282, 147] width 5 height 6
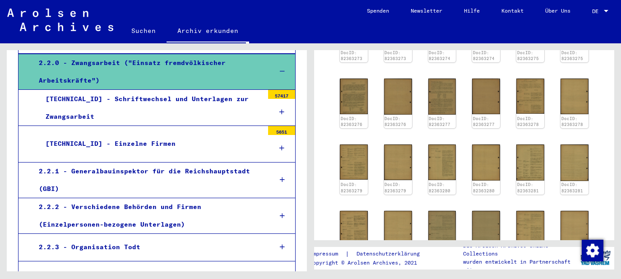
scroll to position [262, 0]
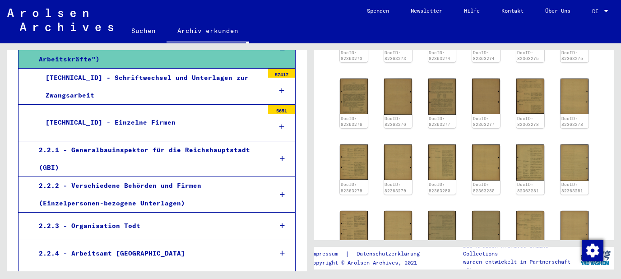
click at [282, 126] on icon at bounding box center [281, 127] width 5 height 6
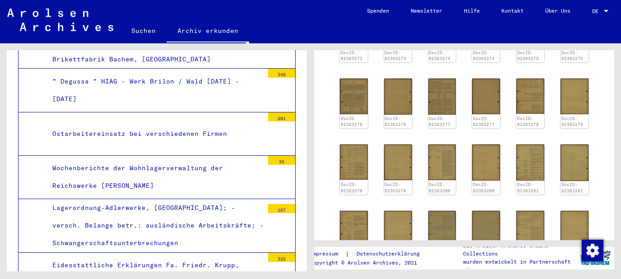
scroll to position [408, 0]
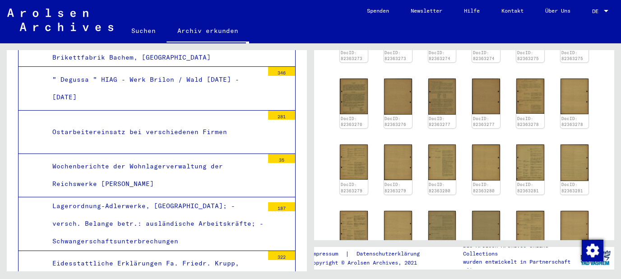
click at [176, 123] on div "Ostarbeitereinsatz bei verschiedenen Firmen" at bounding box center [155, 132] width 218 height 18
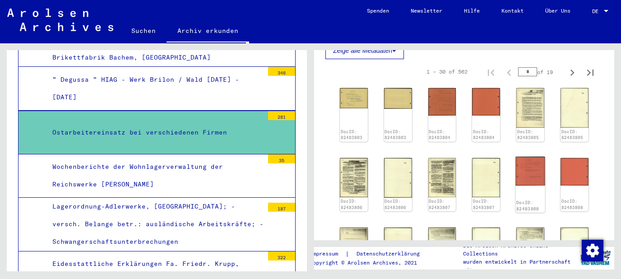
scroll to position [194, 0]
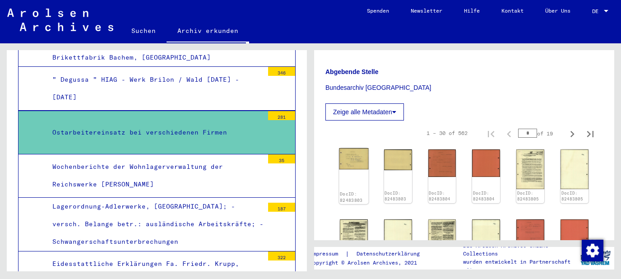
click at [356, 162] on img at bounding box center [353, 158] width 29 height 21
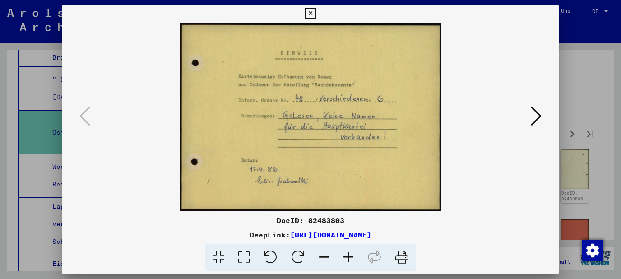
click at [542, 124] on icon at bounding box center [536, 116] width 11 height 22
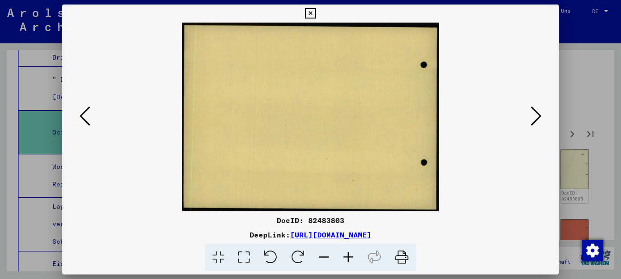
click at [542, 124] on icon at bounding box center [536, 116] width 11 height 22
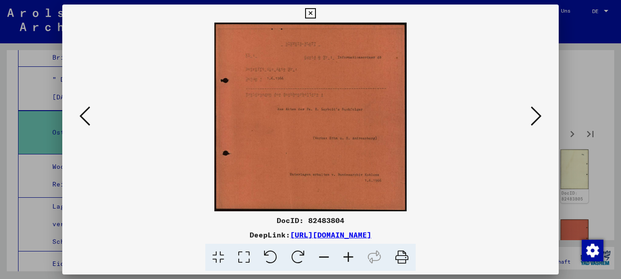
click at [350, 257] on icon at bounding box center [348, 258] width 24 height 28
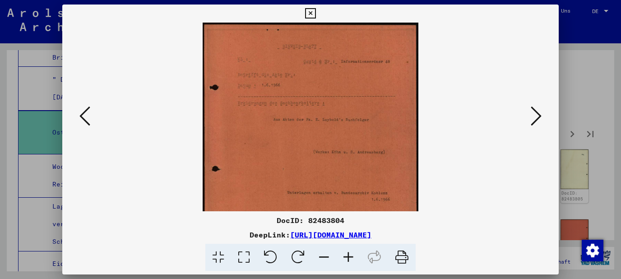
click at [350, 257] on icon at bounding box center [348, 258] width 24 height 28
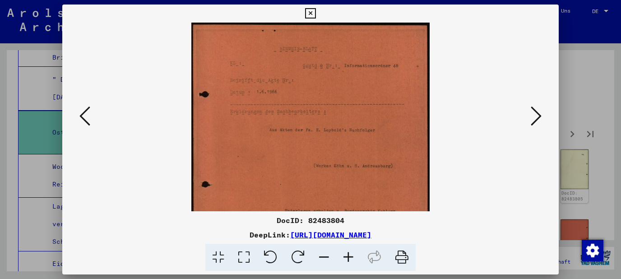
click at [350, 257] on icon at bounding box center [348, 258] width 24 height 28
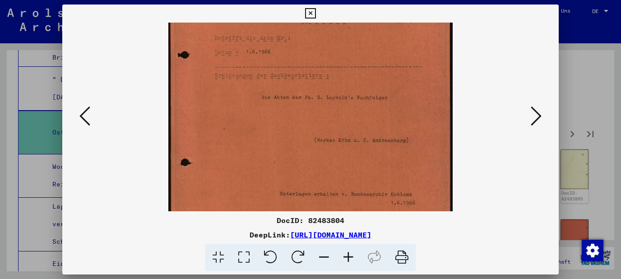
scroll to position [61, 0]
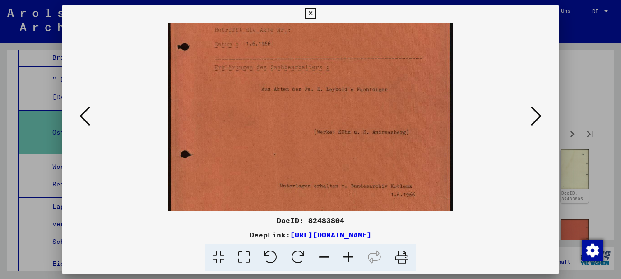
drag, startPoint x: 369, startPoint y: 175, endPoint x: 379, endPoint y: 113, distance: 62.2
click at [379, 113] on img at bounding box center [310, 100] width 284 height 279
click at [538, 123] on icon at bounding box center [536, 116] width 11 height 22
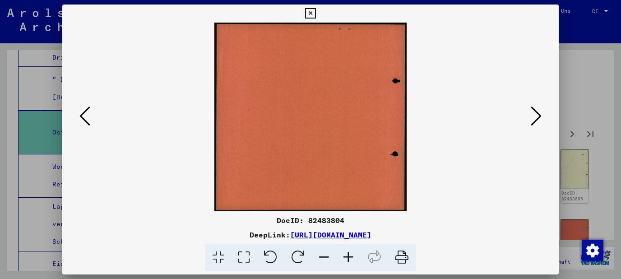
scroll to position [0, 0]
click at [538, 123] on icon at bounding box center [536, 116] width 11 height 22
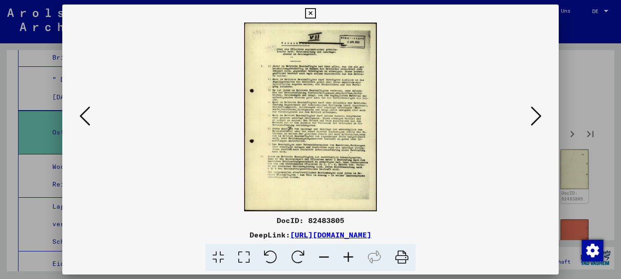
click at [346, 259] on icon at bounding box center [348, 258] width 24 height 28
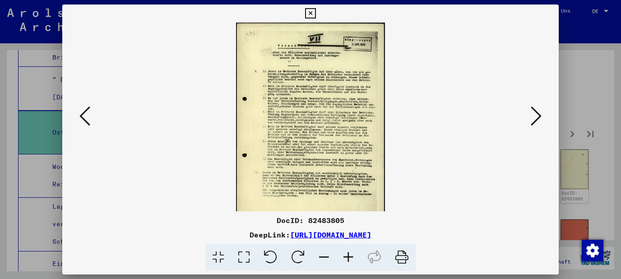
click at [346, 259] on icon at bounding box center [348, 258] width 24 height 28
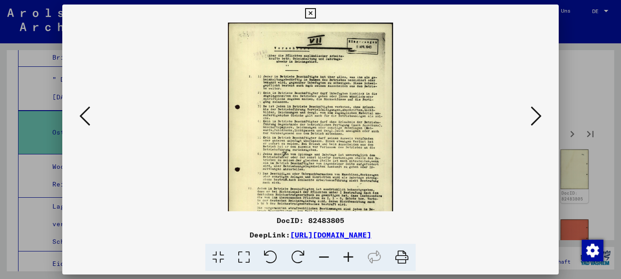
click at [346, 259] on icon at bounding box center [348, 258] width 24 height 28
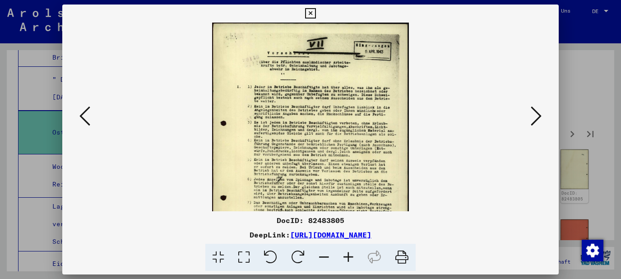
click at [346, 259] on icon at bounding box center [348, 258] width 24 height 28
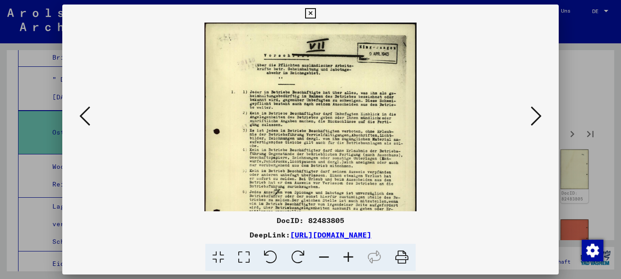
click at [346, 259] on icon at bounding box center [348, 258] width 24 height 28
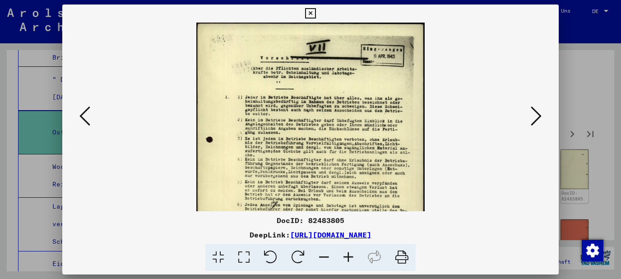
click at [346, 259] on icon at bounding box center [348, 258] width 24 height 28
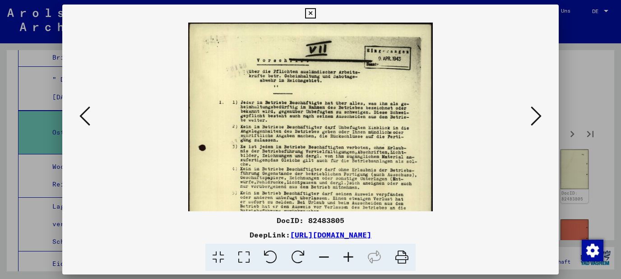
click at [346, 259] on icon at bounding box center [348, 258] width 24 height 28
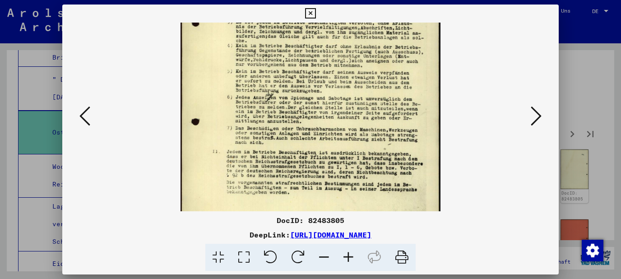
scroll to position [136, 0]
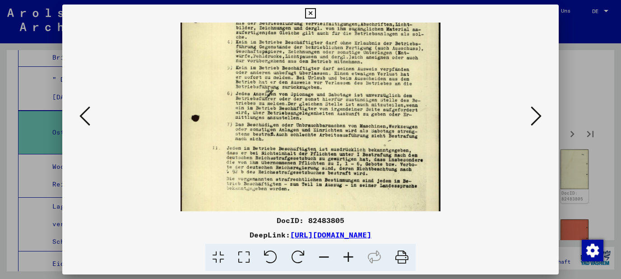
drag, startPoint x: 360, startPoint y: 178, endPoint x: 401, endPoint y: 42, distance: 142.0
click at [401, 42] on img at bounding box center [311, 70] width 261 height 369
click at [542, 116] on icon at bounding box center [536, 116] width 11 height 22
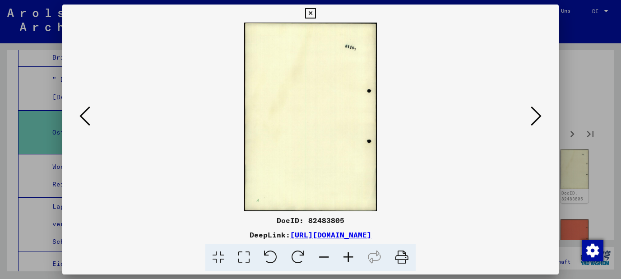
click at [541, 116] on icon at bounding box center [536, 116] width 11 height 22
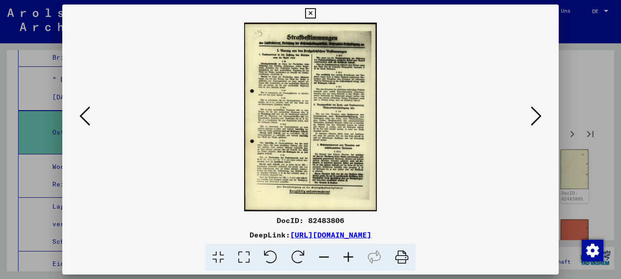
click at [354, 256] on icon at bounding box center [348, 258] width 24 height 28
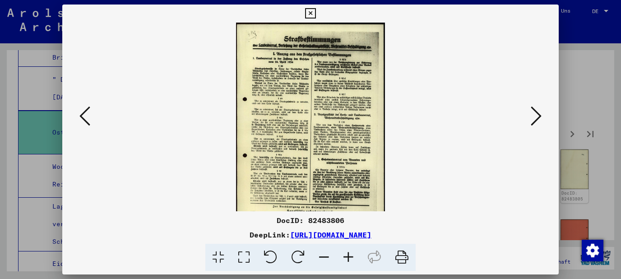
click at [354, 256] on icon at bounding box center [348, 258] width 24 height 28
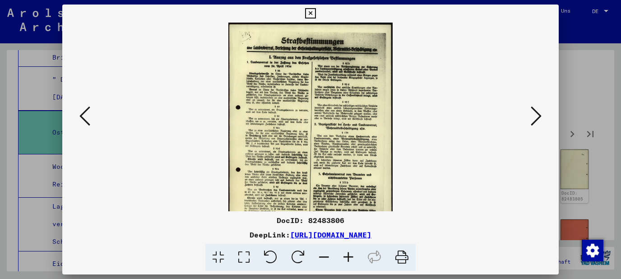
click at [354, 256] on icon at bounding box center [348, 258] width 24 height 28
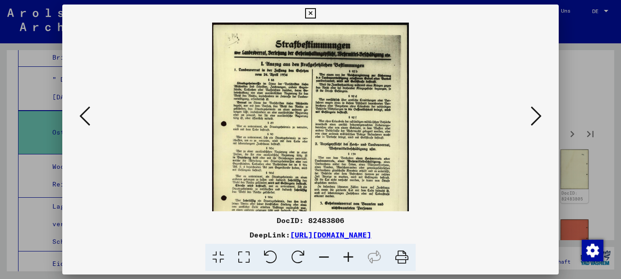
click at [354, 256] on icon at bounding box center [348, 258] width 24 height 28
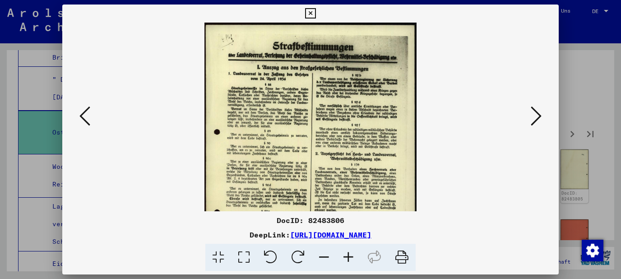
click at [354, 256] on icon at bounding box center [348, 258] width 24 height 28
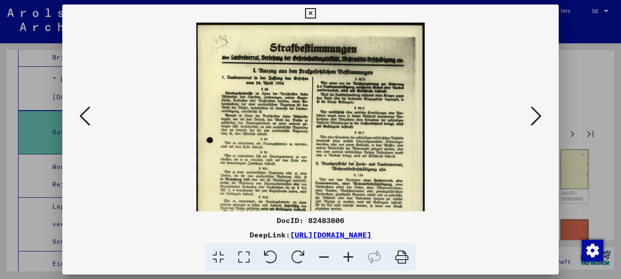
click at [354, 256] on icon at bounding box center [348, 258] width 24 height 28
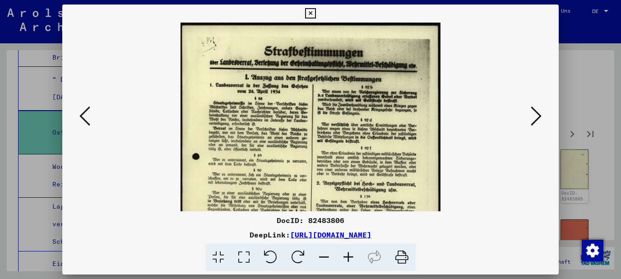
click at [354, 256] on icon at bounding box center [348, 258] width 24 height 28
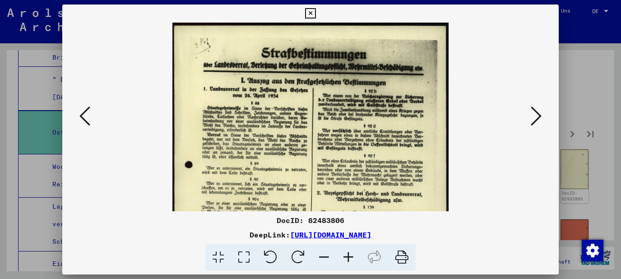
click at [354, 256] on icon at bounding box center [348, 258] width 24 height 28
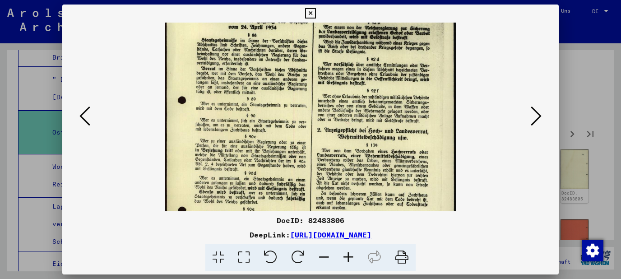
drag, startPoint x: 360, startPoint y: 186, endPoint x: 384, endPoint y: 113, distance: 76.7
click at [384, 113] on img at bounding box center [311, 157] width 292 height 414
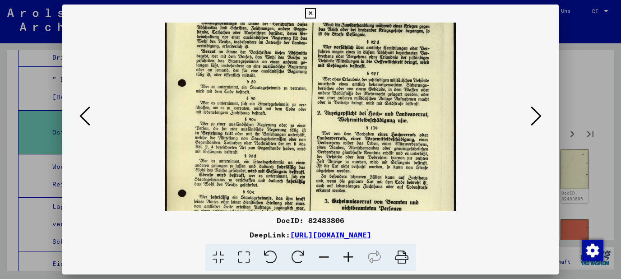
scroll to position [93, 0]
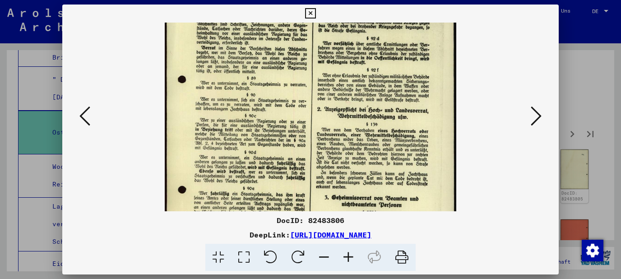
drag, startPoint x: 382, startPoint y: 135, endPoint x: 382, endPoint y: 128, distance: 7.2
click at [382, 128] on img at bounding box center [311, 136] width 292 height 414
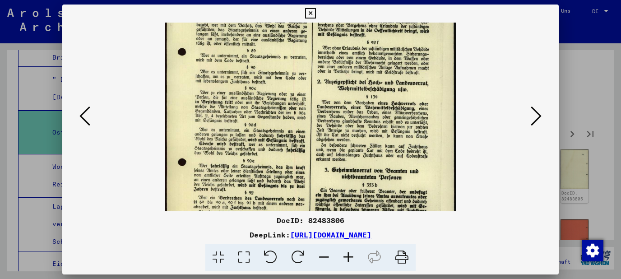
click at [381, 124] on img at bounding box center [311, 109] width 292 height 414
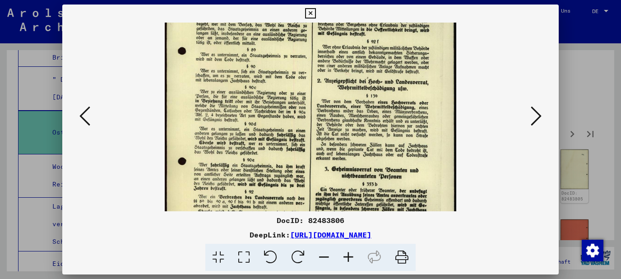
click at [541, 119] on icon at bounding box center [536, 116] width 11 height 22
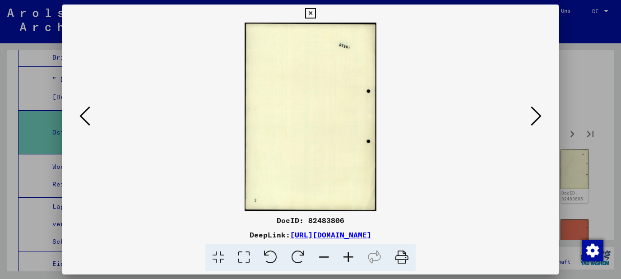
scroll to position [0, 0]
click at [541, 121] on icon at bounding box center [536, 116] width 11 height 22
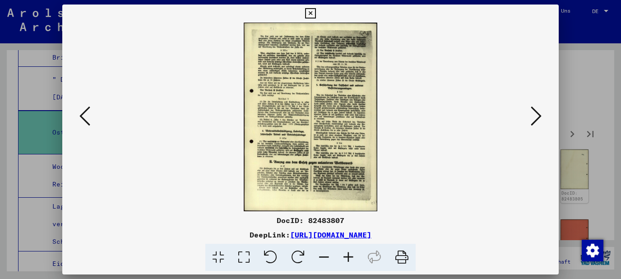
click at [539, 123] on icon at bounding box center [536, 116] width 11 height 22
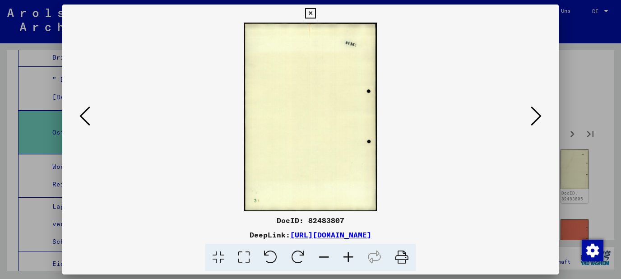
click at [540, 125] on icon at bounding box center [536, 116] width 11 height 22
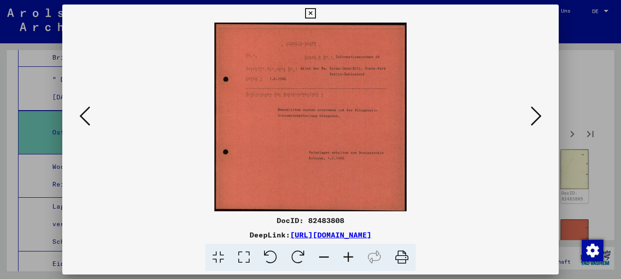
click at [537, 126] on icon at bounding box center [536, 116] width 11 height 22
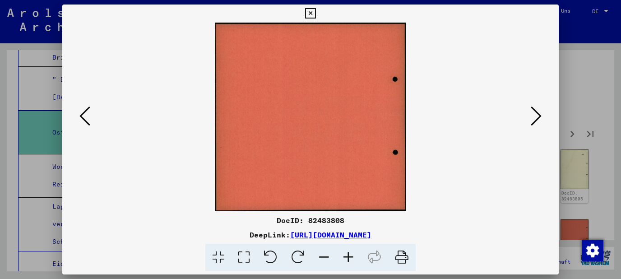
click at [537, 127] on icon at bounding box center [536, 116] width 11 height 22
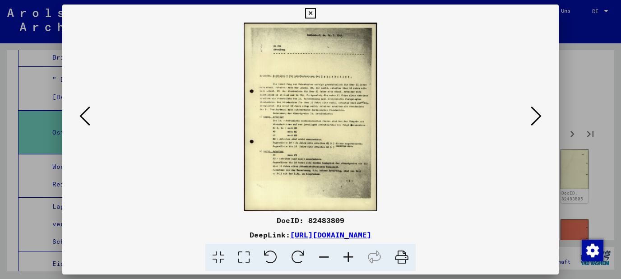
click at [349, 260] on icon at bounding box center [348, 258] width 24 height 28
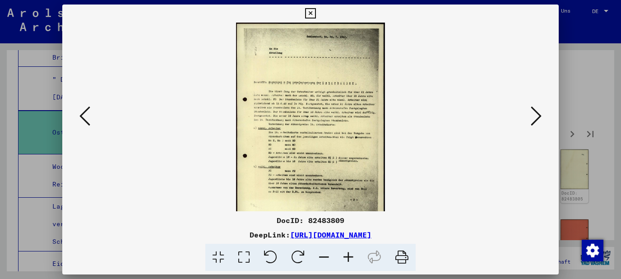
click at [349, 260] on icon at bounding box center [348, 258] width 24 height 28
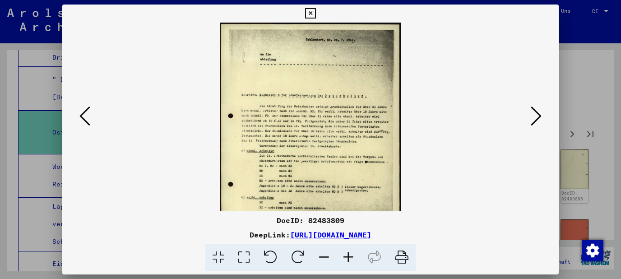
click at [349, 260] on icon at bounding box center [348, 258] width 24 height 28
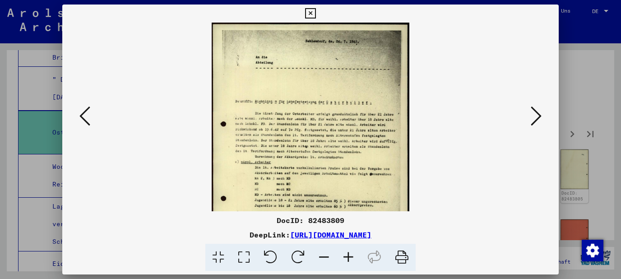
click at [349, 260] on icon at bounding box center [348, 258] width 24 height 28
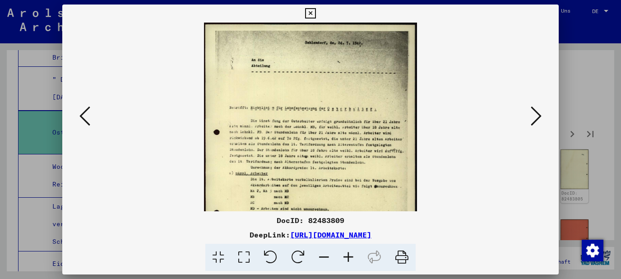
click at [349, 260] on icon at bounding box center [348, 258] width 24 height 28
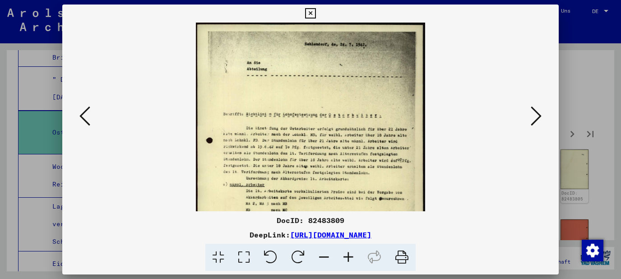
click at [349, 260] on icon at bounding box center [348, 258] width 24 height 28
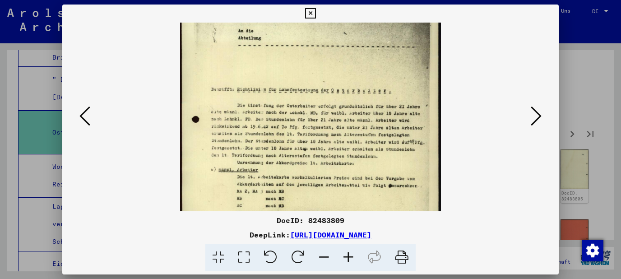
drag, startPoint x: 365, startPoint y: 132, endPoint x: 366, endPoint y: 123, distance: 8.6
click at [366, 123] on img at bounding box center [310, 169] width 261 height 369
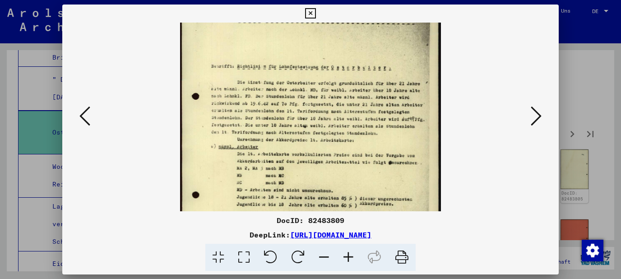
scroll to position [64, 0]
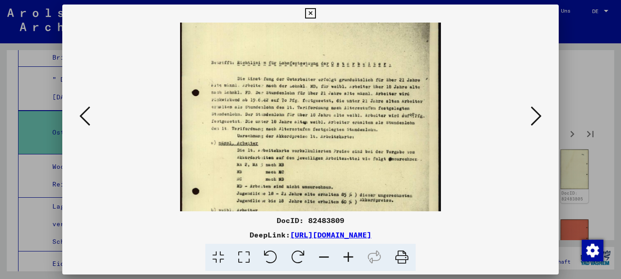
drag, startPoint x: 368, startPoint y: 160, endPoint x: 377, endPoint y: 134, distance: 27.6
click at [377, 134] on img at bounding box center [310, 142] width 261 height 369
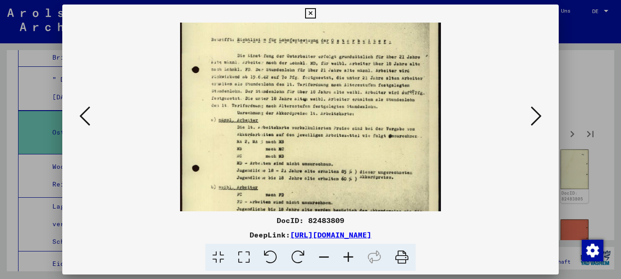
drag, startPoint x: 374, startPoint y: 158, endPoint x: 377, endPoint y: 136, distance: 22.8
click at [377, 136] on img at bounding box center [310, 119] width 261 height 369
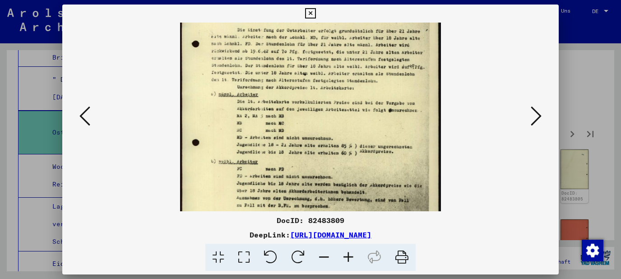
drag, startPoint x: 375, startPoint y: 156, endPoint x: 377, endPoint y: 130, distance: 26.3
click at [377, 130] on img at bounding box center [310, 94] width 261 height 369
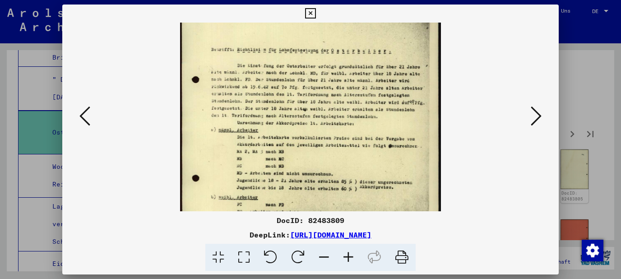
scroll to position [76, 0]
drag, startPoint x: 368, startPoint y: 154, endPoint x: 364, endPoint y: 168, distance: 15.0
click at [364, 168] on img at bounding box center [310, 131] width 261 height 369
click at [350, 252] on icon at bounding box center [348, 258] width 24 height 28
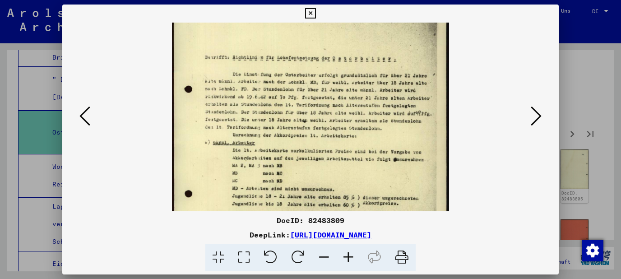
click at [350, 252] on icon at bounding box center [348, 258] width 24 height 28
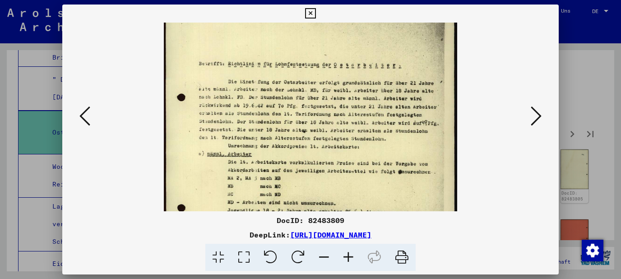
click at [350, 252] on icon at bounding box center [348, 258] width 24 height 28
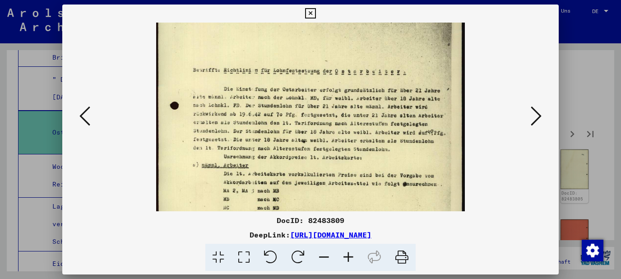
click at [350, 252] on icon at bounding box center [348, 258] width 24 height 28
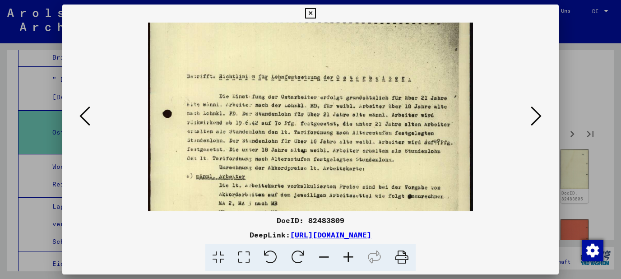
click at [350, 252] on icon at bounding box center [348, 258] width 24 height 28
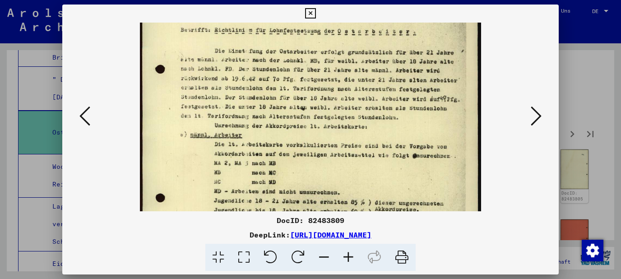
drag, startPoint x: 351, startPoint y: 168, endPoint x: 363, endPoint y: 114, distance: 54.8
click at [363, 114] on img at bounding box center [310, 135] width 341 height 482
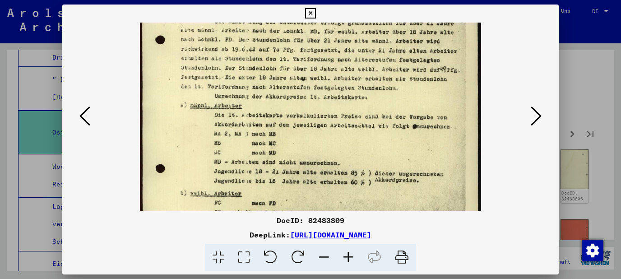
scroll to position [164, 0]
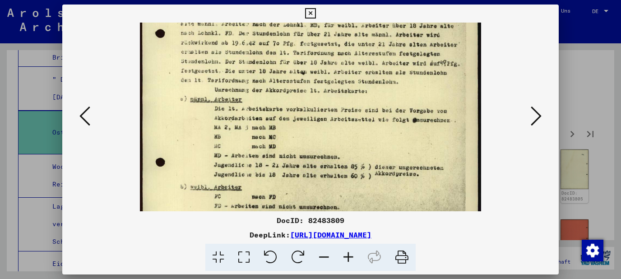
drag, startPoint x: 368, startPoint y: 144, endPoint x: 371, endPoint y: 109, distance: 35.3
click at [371, 109] on img at bounding box center [310, 99] width 341 height 482
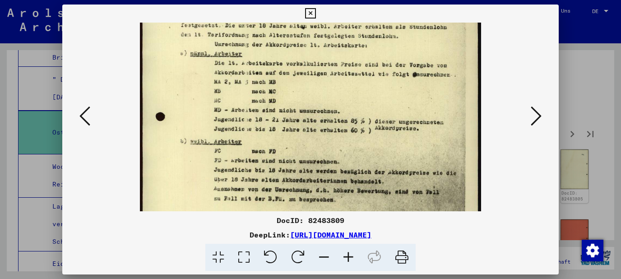
drag, startPoint x: 373, startPoint y: 108, endPoint x: 376, endPoint y: 90, distance: 18.3
click at [375, 90] on img at bounding box center [310, 54] width 341 height 482
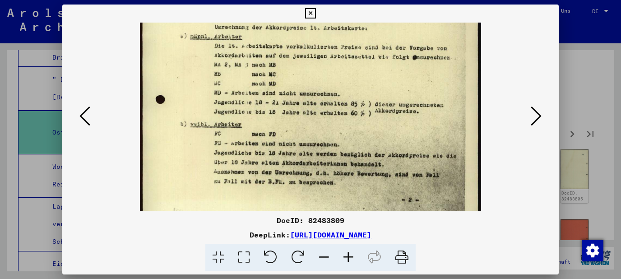
drag, startPoint x: 382, startPoint y: 129, endPoint x: 382, endPoint y: 112, distance: 16.7
click at [382, 112] on img at bounding box center [310, 36] width 341 height 482
click at [538, 115] on icon at bounding box center [536, 116] width 11 height 22
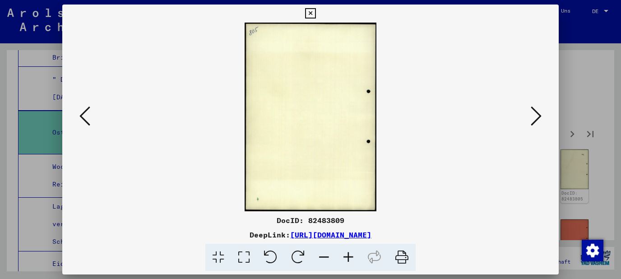
scroll to position [0, 0]
click at [538, 116] on icon at bounding box center [536, 116] width 11 height 22
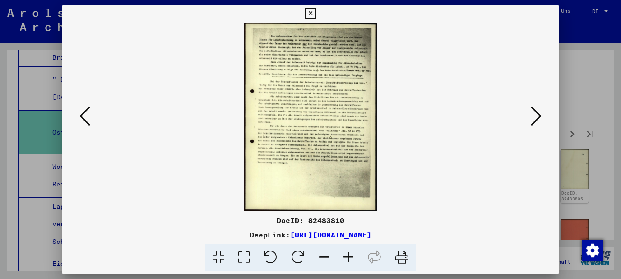
click at [538, 116] on icon at bounding box center [536, 116] width 11 height 22
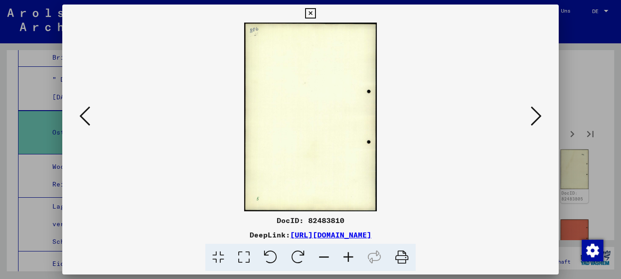
click at [538, 116] on icon at bounding box center [536, 116] width 11 height 22
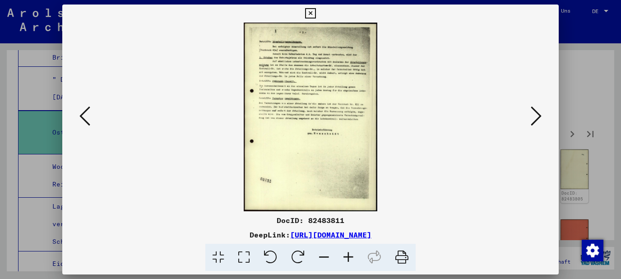
click at [353, 261] on icon at bounding box center [348, 258] width 24 height 28
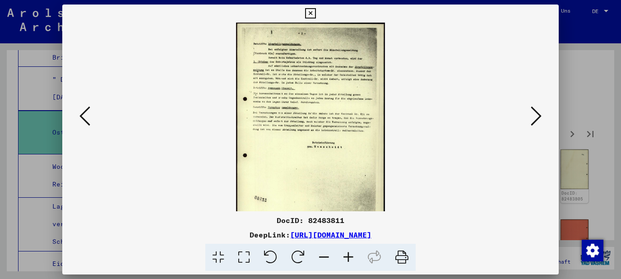
click at [353, 261] on icon at bounding box center [348, 258] width 24 height 28
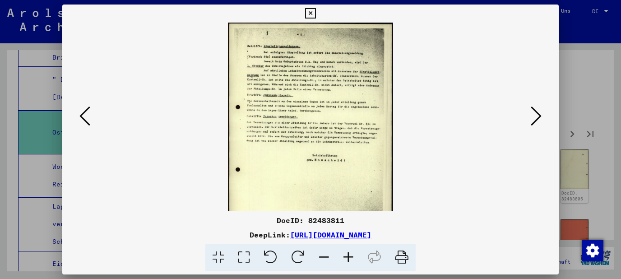
click at [353, 261] on icon at bounding box center [348, 258] width 24 height 28
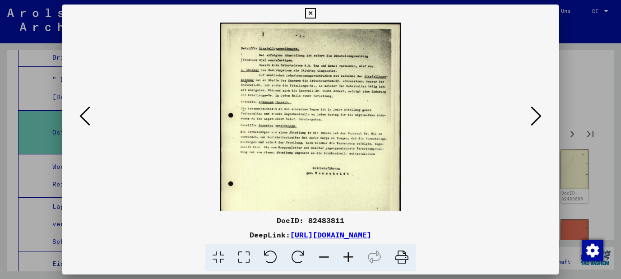
click at [353, 261] on icon at bounding box center [348, 258] width 24 height 28
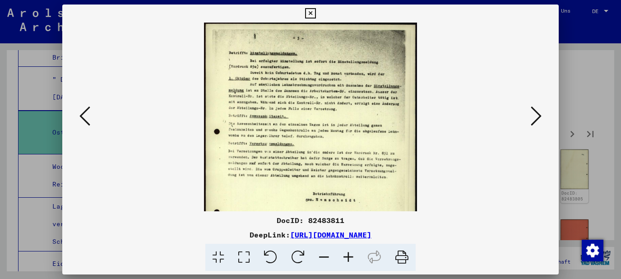
click at [353, 261] on icon at bounding box center [348, 258] width 24 height 28
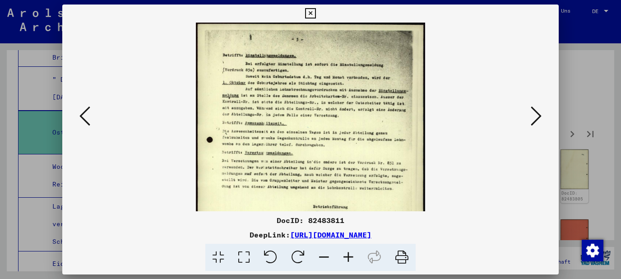
click at [353, 261] on icon at bounding box center [348, 258] width 24 height 28
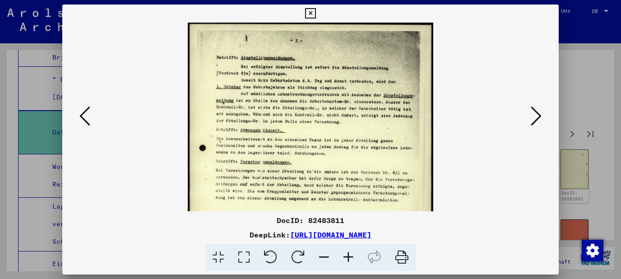
click at [353, 261] on icon at bounding box center [348, 258] width 24 height 28
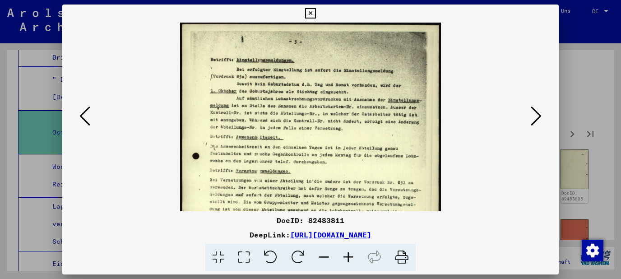
click at [353, 261] on icon at bounding box center [348, 258] width 24 height 28
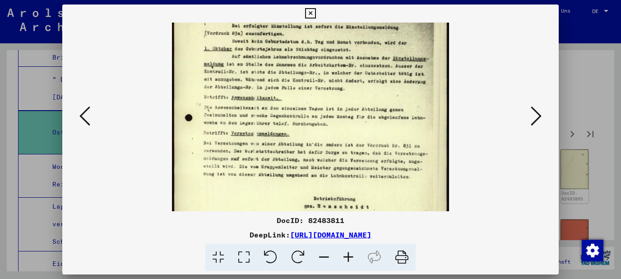
drag, startPoint x: 343, startPoint y: 171, endPoint x: 347, endPoint y: 122, distance: 48.9
click at [347, 122] on img at bounding box center [310, 172] width 277 height 392
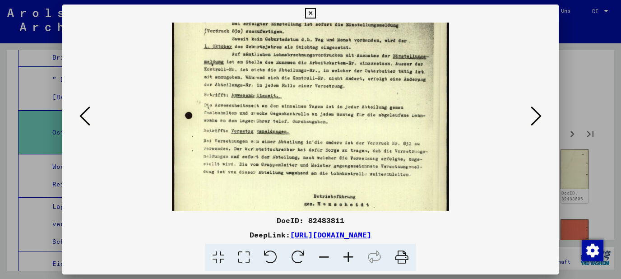
click at [537, 115] on icon at bounding box center [536, 116] width 11 height 22
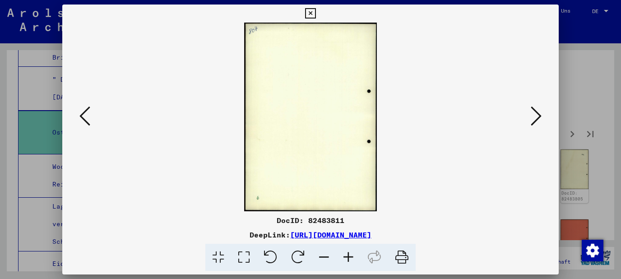
scroll to position [0, 0]
click at [537, 115] on icon at bounding box center [536, 116] width 11 height 22
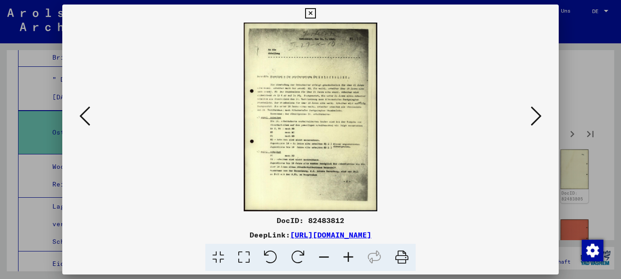
click at [537, 116] on icon at bounding box center [536, 116] width 11 height 22
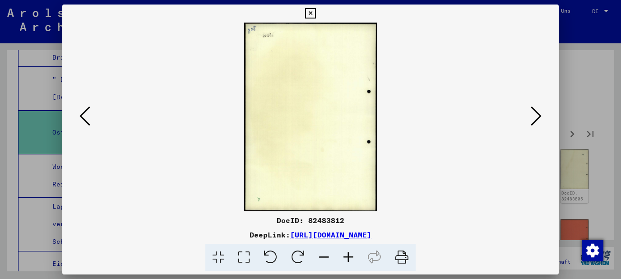
click at [537, 116] on icon at bounding box center [536, 116] width 11 height 22
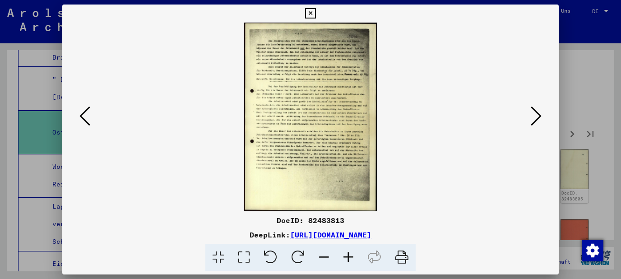
click at [537, 116] on icon at bounding box center [536, 116] width 11 height 22
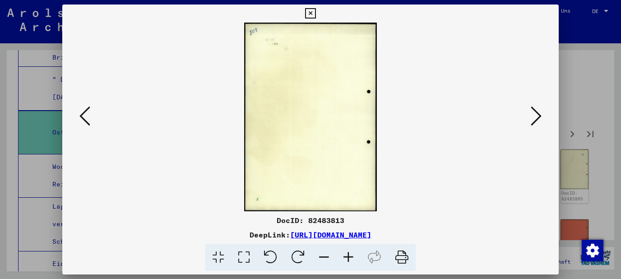
click at [537, 116] on icon at bounding box center [536, 116] width 11 height 22
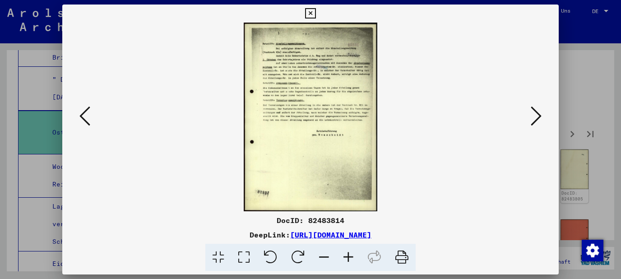
click at [537, 116] on icon at bounding box center [536, 116] width 11 height 22
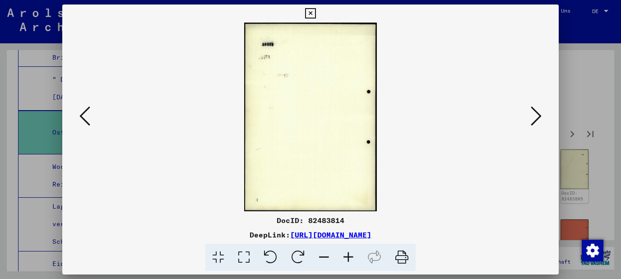
click at [537, 116] on icon at bounding box center [536, 116] width 11 height 22
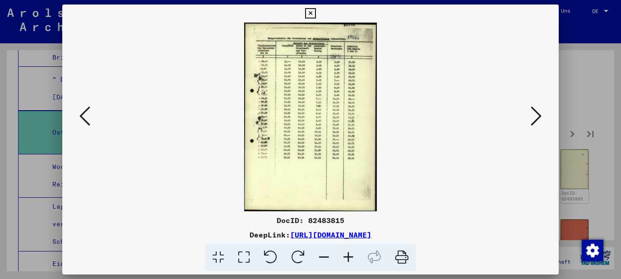
click at [544, 116] on button at bounding box center [536, 117] width 16 height 26
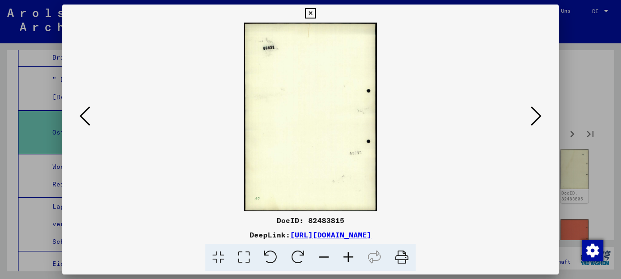
click at [544, 116] on button at bounding box center [536, 117] width 16 height 26
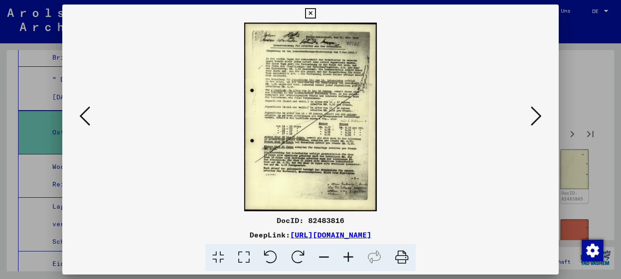
click at [350, 258] on icon at bounding box center [348, 258] width 24 height 28
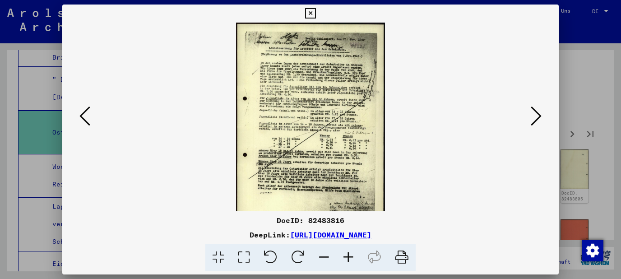
click at [350, 258] on icon at bounding box center [348, 258] width 24 height 28
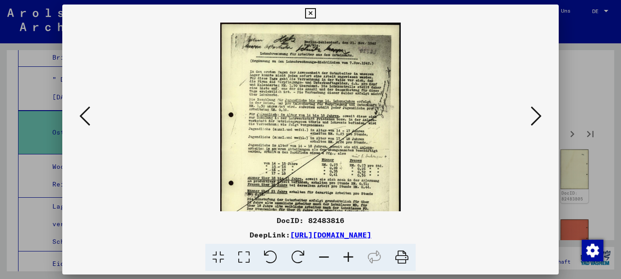
click at [350, 258] on icon at bounding box center [348, 258] width 24 height 28
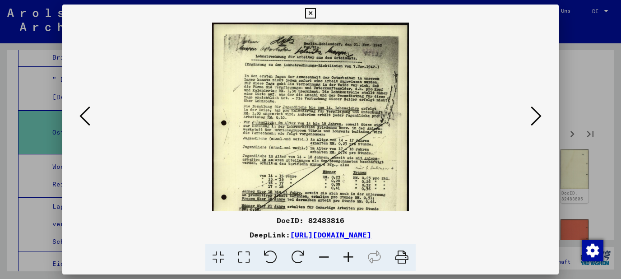
click at [350, 258] on icon at bounding box center [348, 258] width 24 height 28
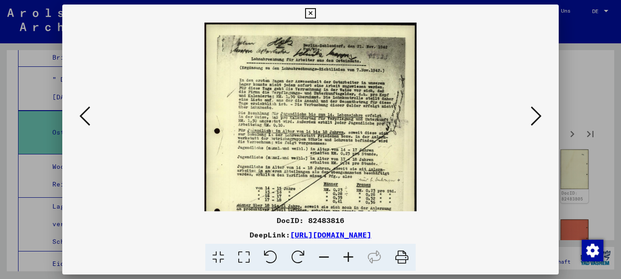
click at [350, 258] on icon at bounding box center [348, 258] width 24 height 28
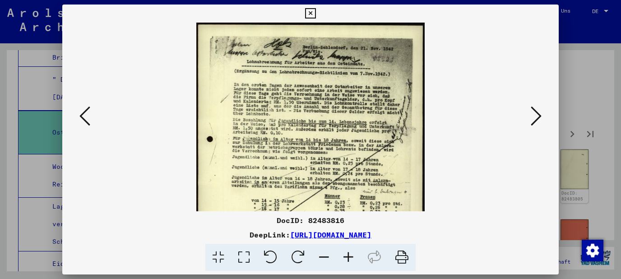
click at [350, 258] on icon at bounding box center [348, 258] width 24 height 28
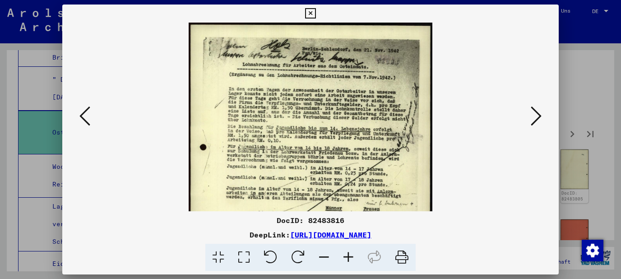
click at [350, 258] on icon at bounding box center [348, 258] width 24 height 28
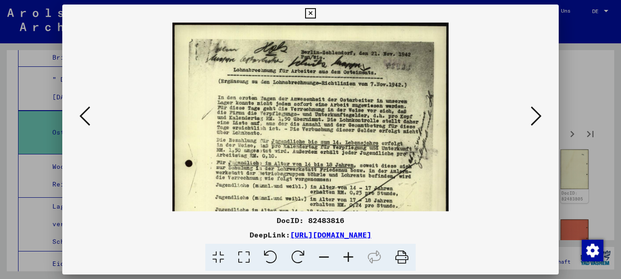
click at [350, 258] on icon at bounding box center [348, 258] width 24 height 28
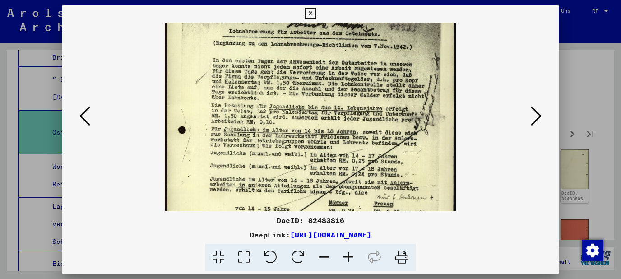
scroll to position [44, 0]
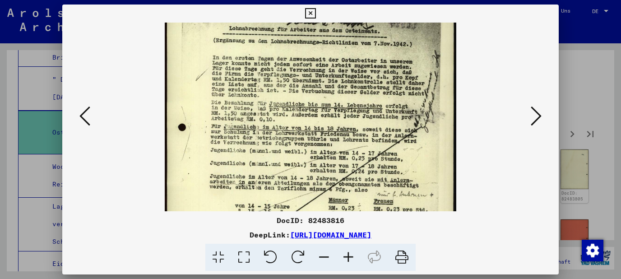
drag, startPoint x: 354, startPoint y: 179, endPoint x: 363, endPoint y: 135, distance: 45.2
click at [363, 135] on img at bounding box center [311, 185] width 292 height 414
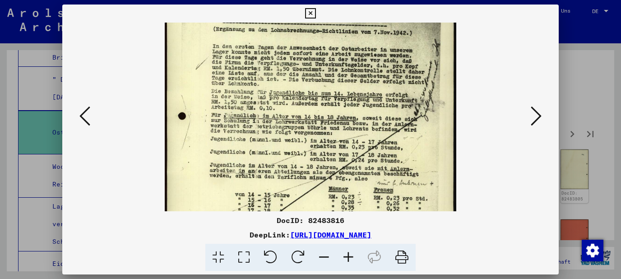
drag, startPoint x: 381, startPoint y: 160, endPoint x: 382, endPoint y: 149, distance: 11.4
click at [382, 149] on img at bounding box center [311, 174] width 292 height 414
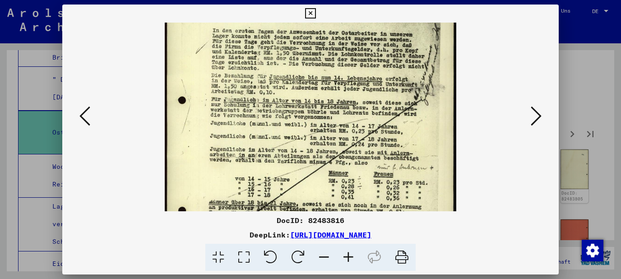
scroll to position [74, 0]
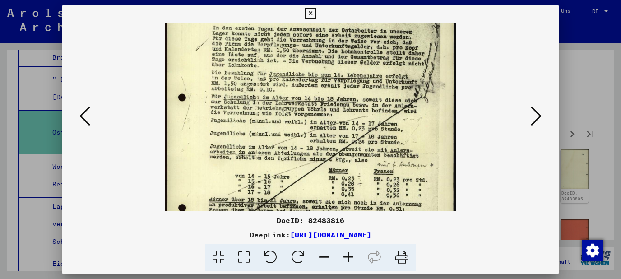
drag, startPoint x: 402, startPoint y: 168, endPoint x: 401, endPoint y: 149, distance: 18.5
click at [401, 149] on img at bounding box center [311, 156] width 292 height 414
click at [541, 122] on icon at bounding box center [536, 116] width 11 height 22
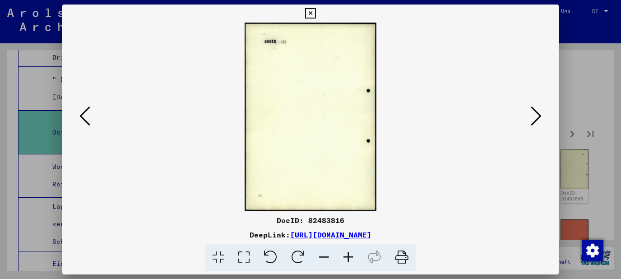
click at [541, 122] on icon at bounding box center [536, 116] width 11 height 22
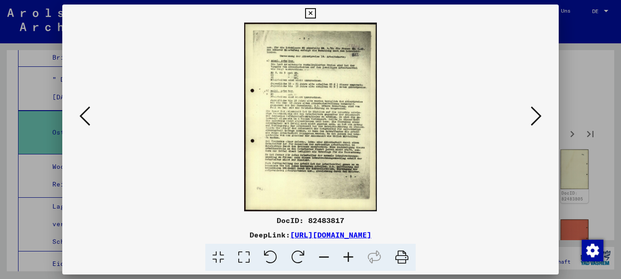
click at [541, 122] on icon at bounding box center [536, 116] width 11 height 22
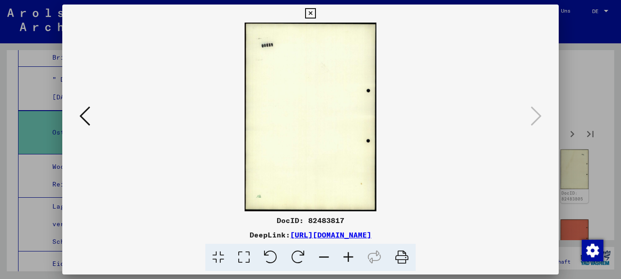
click at [316, 18] on icon at bounding box center [310, 13] width 10 height 11
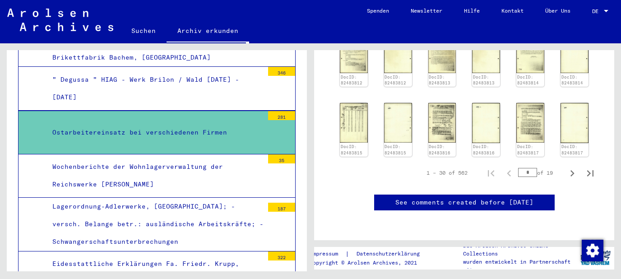
scroll to position [582, 0]
click at [571, 167] on icon "Next page" at bounding box center [572, 173] width 13 height 13
type input "*"
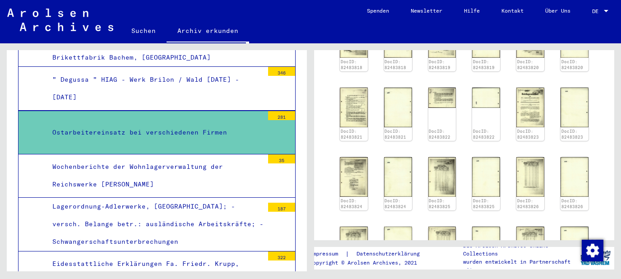
scroll to position [279, 0]
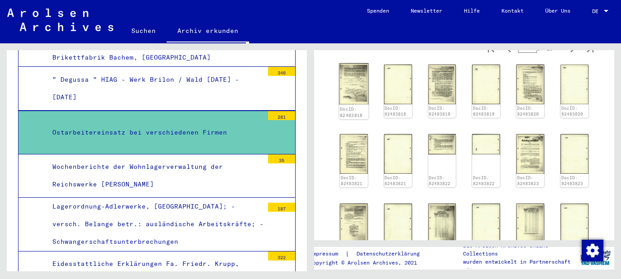
click at [351, 100] on img at bounding box center [353, 84] width 29 height 42
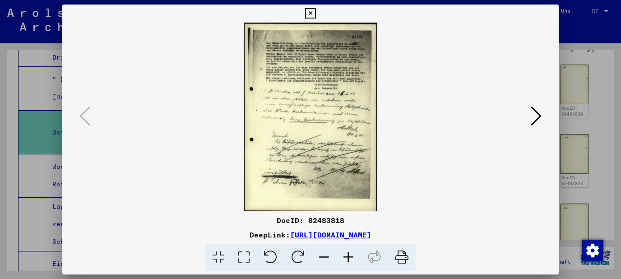
click at [539, 117] on icon at bounding box center [536, 116] width 11 height 22
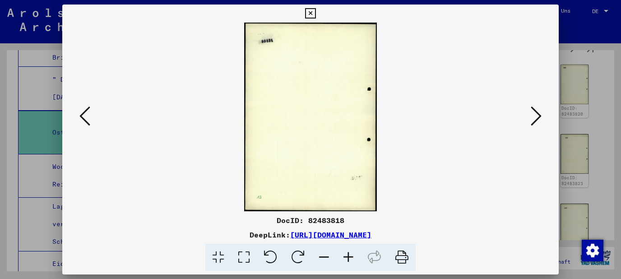
click at [539, 117] on icon at bounding box center [536, 116] width 11 height 22
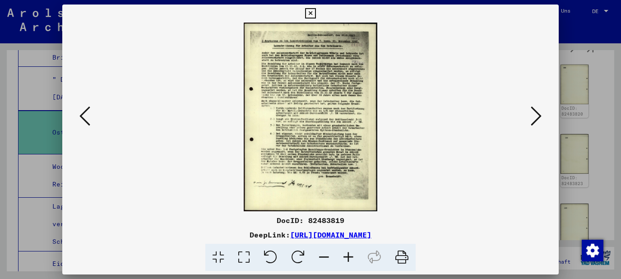
click at [354, 259] on icon at bounding box center [348, 258] width 24 height 28
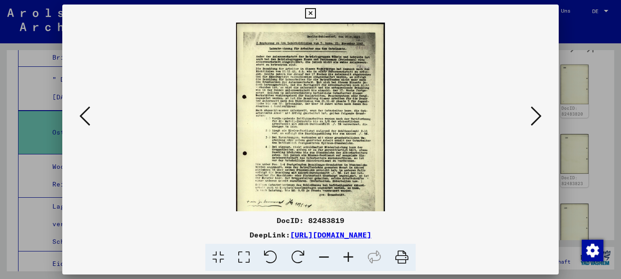
click at [354, 259] on icon at bounding box center [348, 258] width 24 height 28
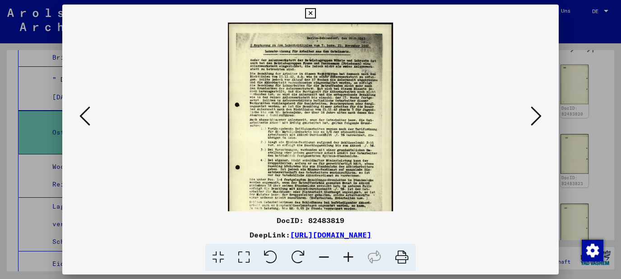
click at [354, 259] on icon at bounding box center [348, 258] width 24 height 28
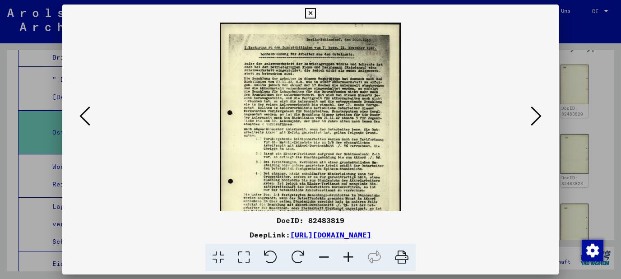
click at [354, 259] on icon at bounding box center [348, 258] width 24 height 28
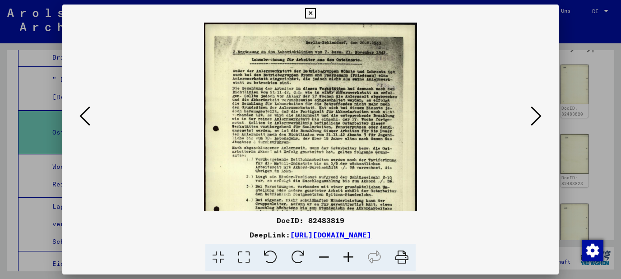
click at [354, 259] on icon at bounding box center [348, 258] width 24 height 28
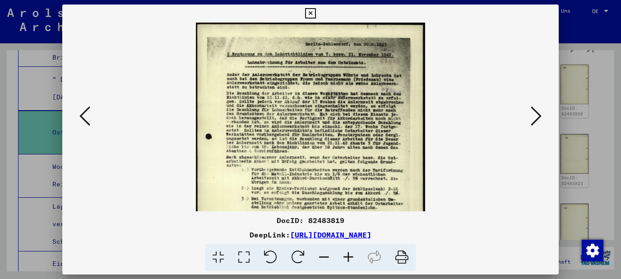
click at [354, 259] on icon at bounding box center [348, 258] width 24 height 28
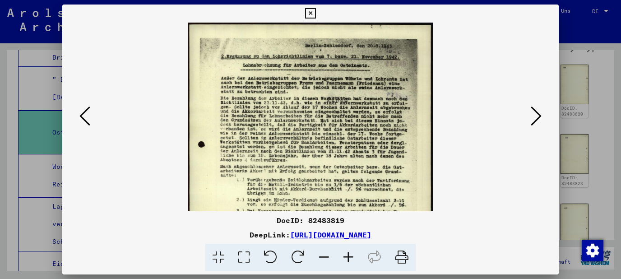
click at [354, 259] on icon at bounding box center [348, 258] width 24 height 28
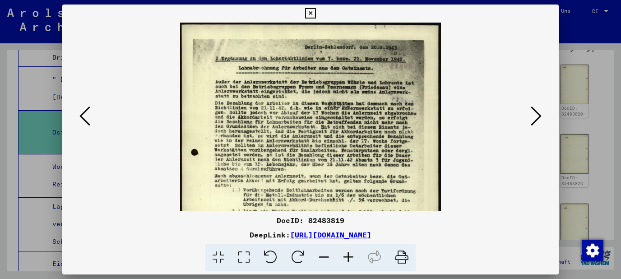
click at [354, 259] on icon at bounding box center [348, 258] width 24 height 28
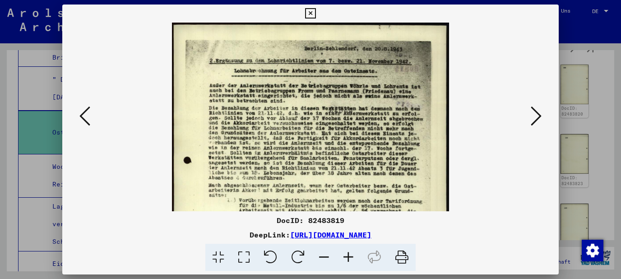
click at [354, 259] on icon at bounding box center [348, 258] width 24 height 28
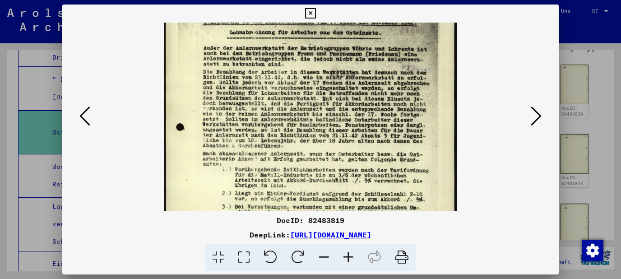
drag, startPoint x: 366, startPoint y: 181, endPoint x: 370, endPoint y: 140, distance: 40.8
click at [370, 140] on img at bounding box center [310, 188] width 293 height 414
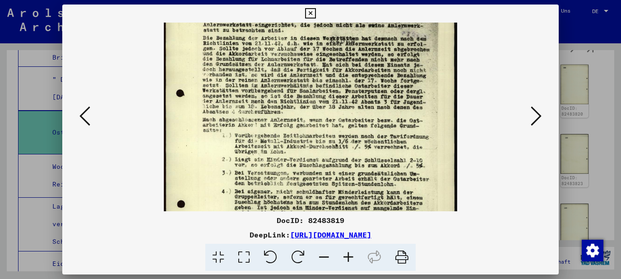
scroll to position [88, 0]
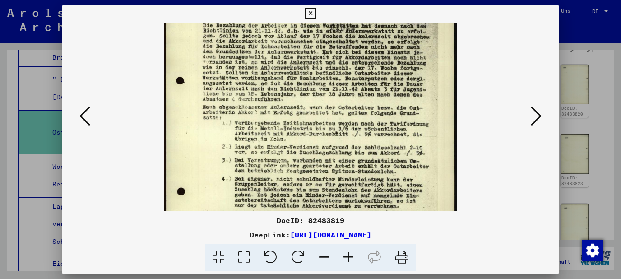
drag, startPoint x: 374, startPoint y: 155, endPoint x: 376, endPoint y: 108, distance: 46.5
click at [376, 108] on img at bounding box center [310, 142] width 293 height 414
click at [316, 14] on icon at bounding box center [310, 13] width 10 height 11
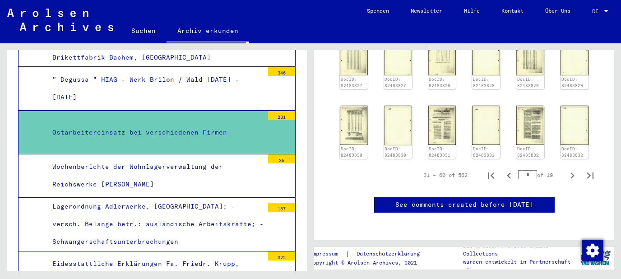
scroll to position [570, 0]
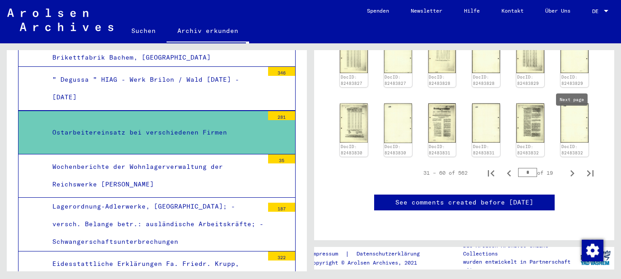
click at [571, 167] on icon "Next page" at bounding box center [572, 173] width 13 height 13
type input "*"
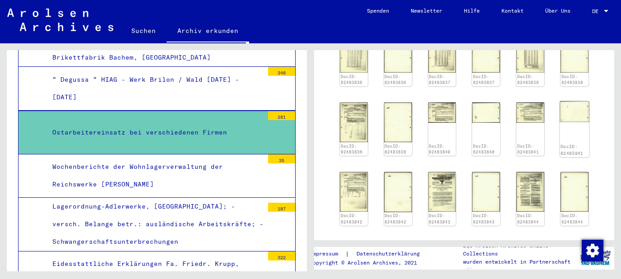
scroll to position [283, 0]
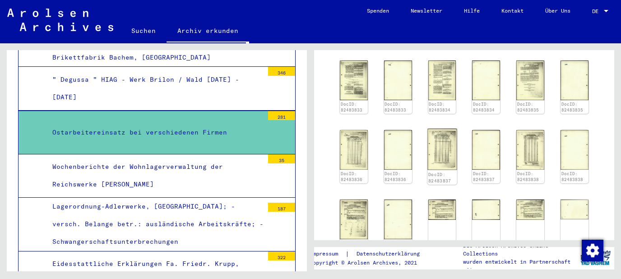
click at [443, 153] on img at bounding box center [442, 150] width 29 height 42
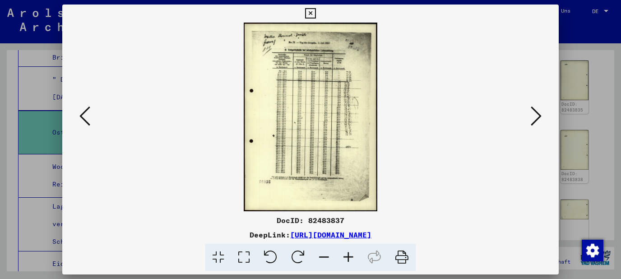
click at [350, 262] on icon at bounding box center [348, 258] width 24 height 28
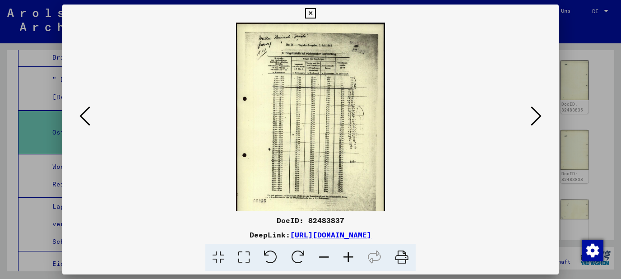
click at [350, 262] on icon at bounding box center [348, 258] width 24 height 28
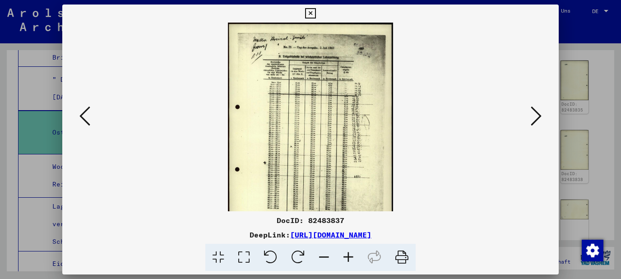
click at [350, 262] on icon at bounding box center [348, 258] width 24 height 28
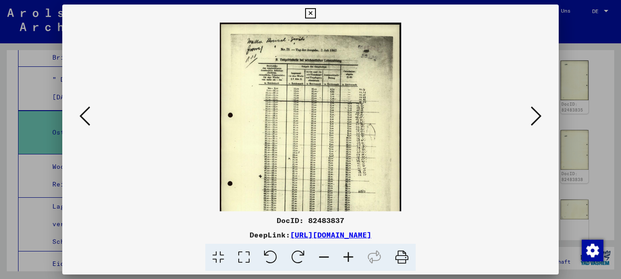
click at [350, 262] on icon at bounding box center [348, 258] width 24 height 28
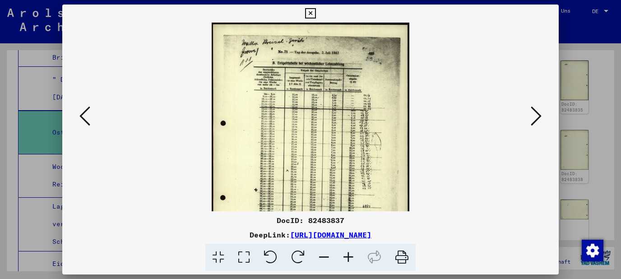
click at [350, 262] on icon at bounding box center [348, 258] width 24 height 28
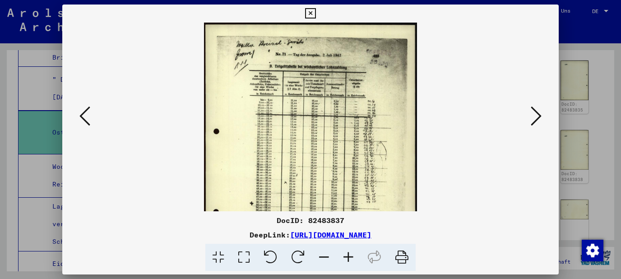
click at [350, 262] on icon at bounding box center [348, 258] width 24 height 28
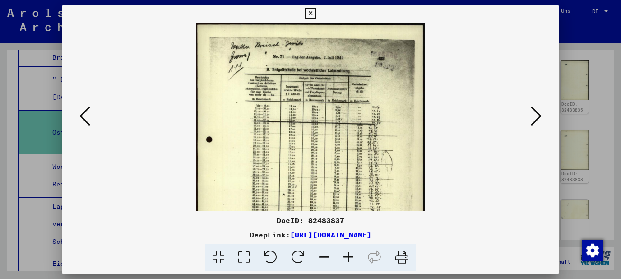
click at [350, 262] on icon at bounding box center [348, 258] width 24 height 28
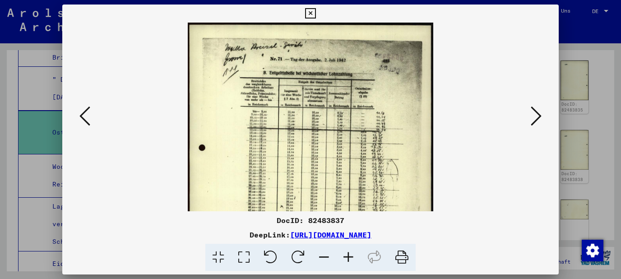
click at [350, 262] on icon at bounding box center [348, 258] width 24 height 28
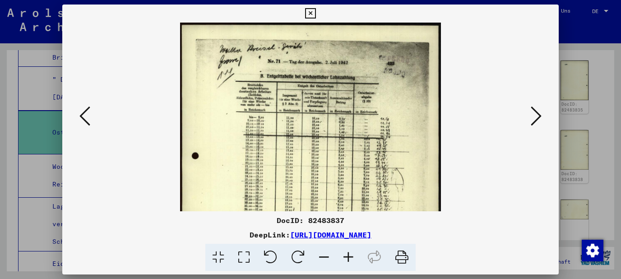
click at [350, 262] on icon at bounding box center [348, 258] width 24 height 28
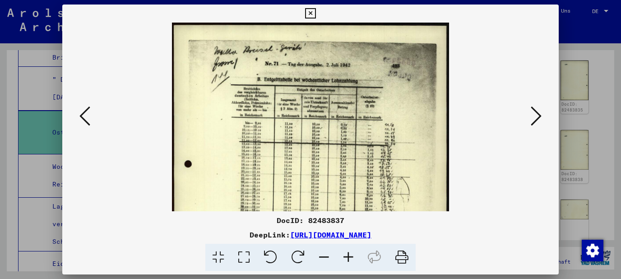
click at [350, 262] on icon at bounding box center [348, 258] width 24 height 28
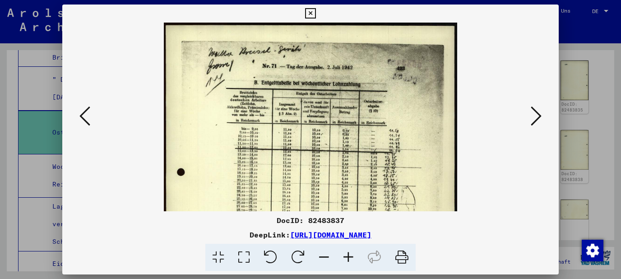
click at [350, 262] on icon at bounding box center [348, 258] width 24 height 28
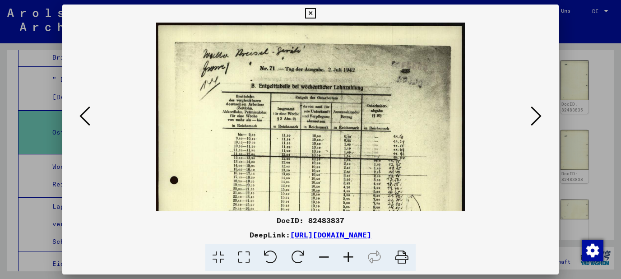
click at [350, 262] on icon at bounding box center [348, 258] width 24 height 28
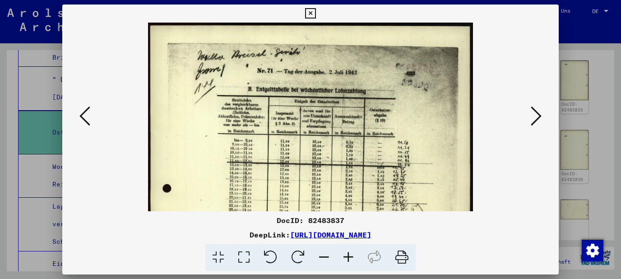
click at [350, 262] on icon at bounding box center [348, 258] width 24 height 28
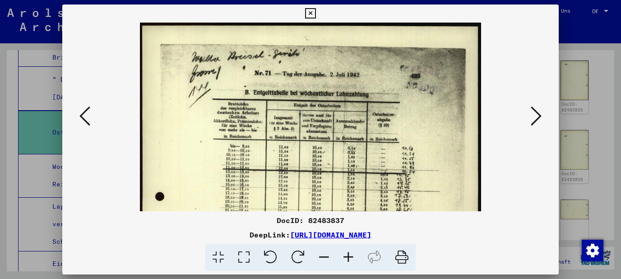
click at [316, 15] on icon at bounding box center [310, 13] width 10 height 11
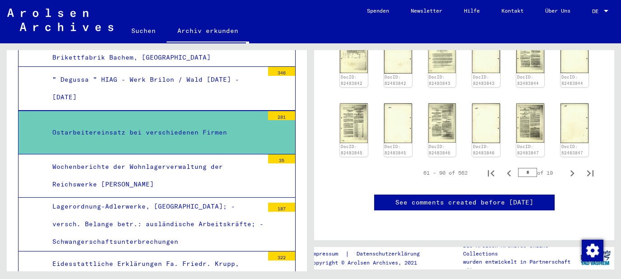
scroll to position [574, 0]
click at [573, 170] on icon "Next page" at bounding box center [573, 173] width 4 height 6
type input "*"
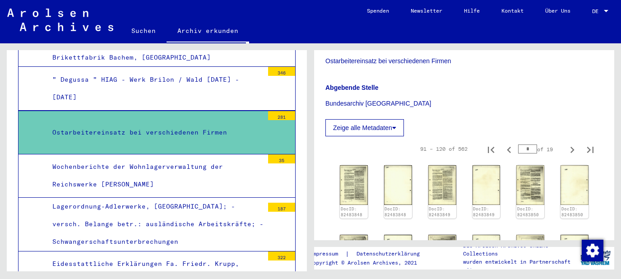
scroll to position [171, 0]
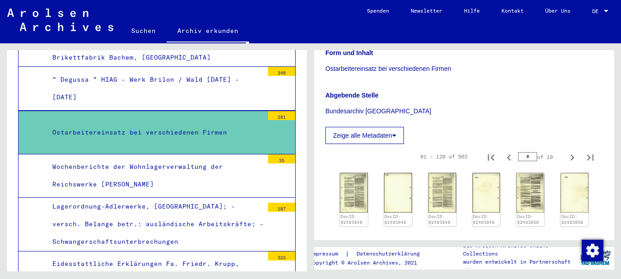
click at [388, 141] on button "Zeige alle Metadaten" at bounding box center [365, 135] width 79 height 17
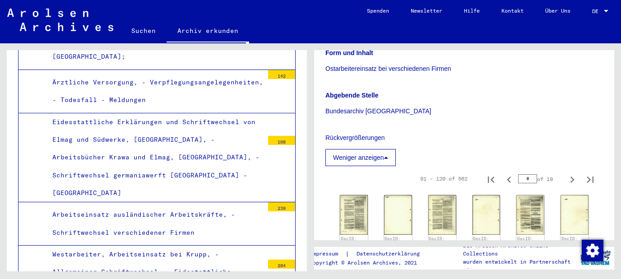
scroll to position [941, 0]
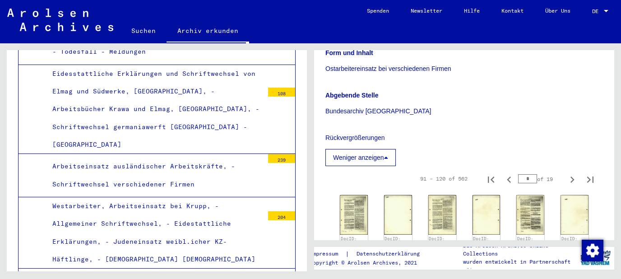
click at [222, 158] on div "Arbeitseinsatz ausländischer Arbeitskräfte, - Schriftwechsel verschiedener Firm…" at bounding box center [155, 175] width 218 height 35
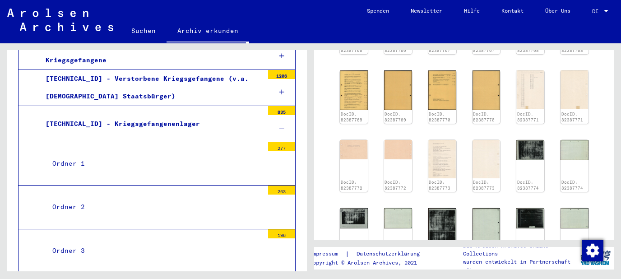
scroll to position [2009, 0]
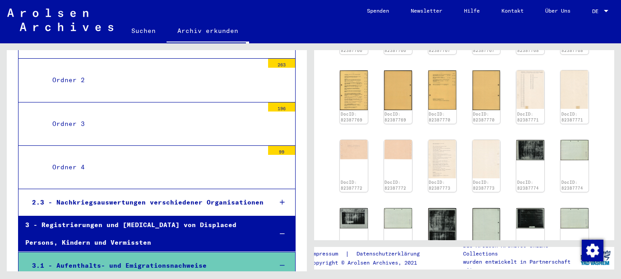
scroll to position [2105, 0]
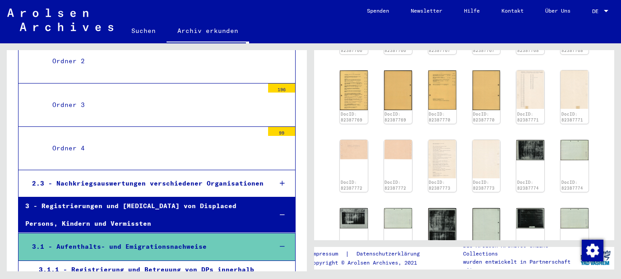
click at [225, 261] on div "3.1.1 - Registrierung und Betreuung von DPs innerhalb und außerhalb von Lagern" at bounding box center [148, 278] width 233 height 35
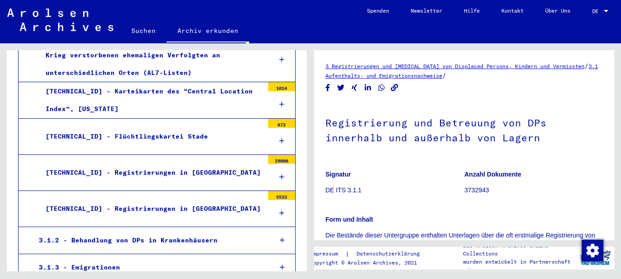
scroll to position [2542, 0]
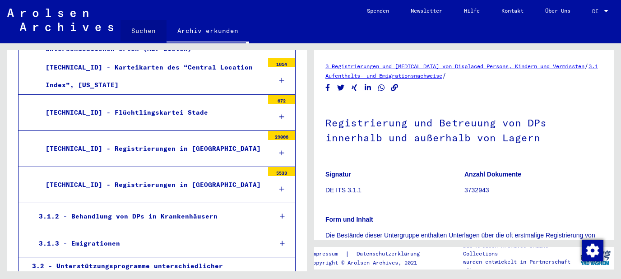
click at [135, 28] on link "Suchen" at bounding box center [144, 31] width 46 height 22
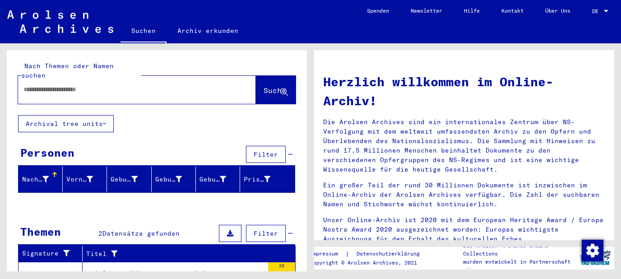
click at [112, 85] on input "text" at bounding box center [125, 89] width 205 height 9
click at [262, 76] on button "Suche" at bounding box center [276, 90] width 40 height 28
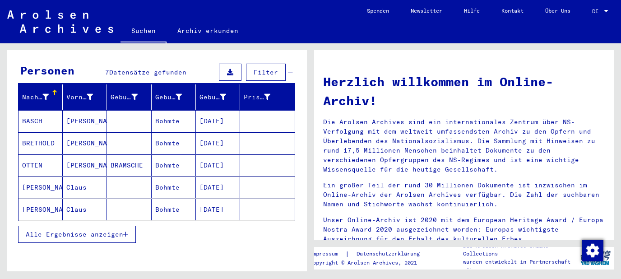
scroll to position [97, 0]
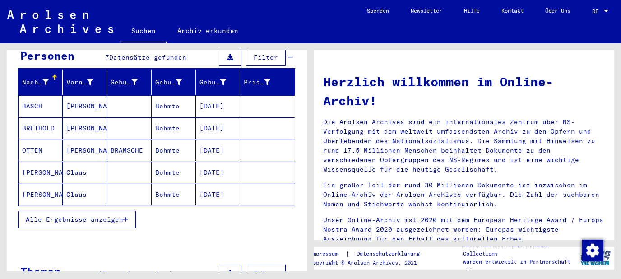
click at [119, 215] on span "Alle Ergebnisse anzeigen" at bounding box center [75, 219] width 98 height 8
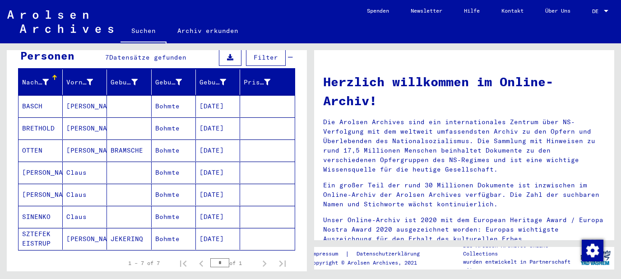
scroll to position [0, 0]
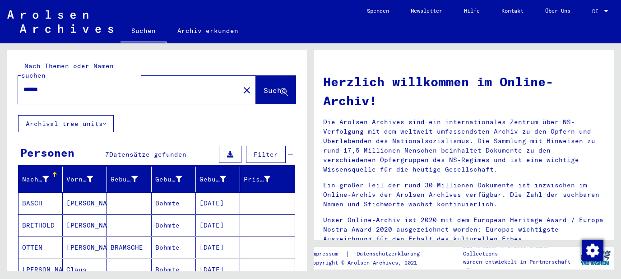
click at [36, 85] on input "******" at bounding box center [125, 89] width 205 height 9
type input "*******"
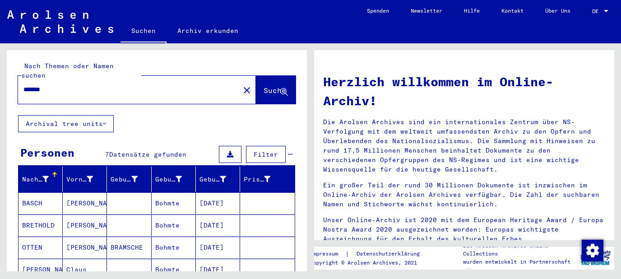
click at [265, 86] on span "Suche" at bounding box center [275, 90] width 23 height 9
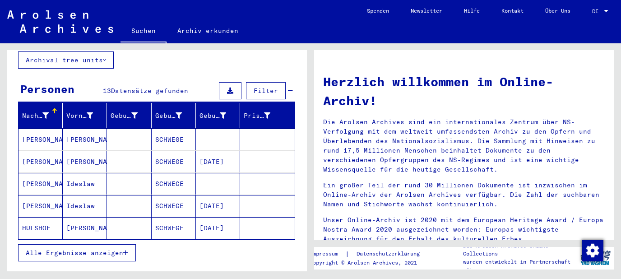
scroll to position [48, 0]
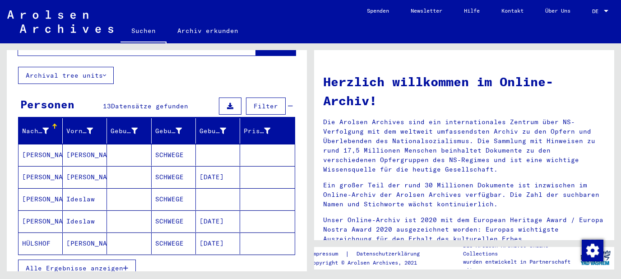
click at [125, 260] on button "Alle Ergebnisse anzeigen" at bounding box center [77, 268] width 118 height 17
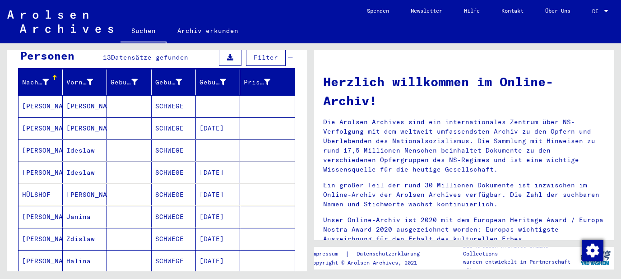
scroll to position [0, 0]
